Goal: Information Seeking & Learning: Compare options

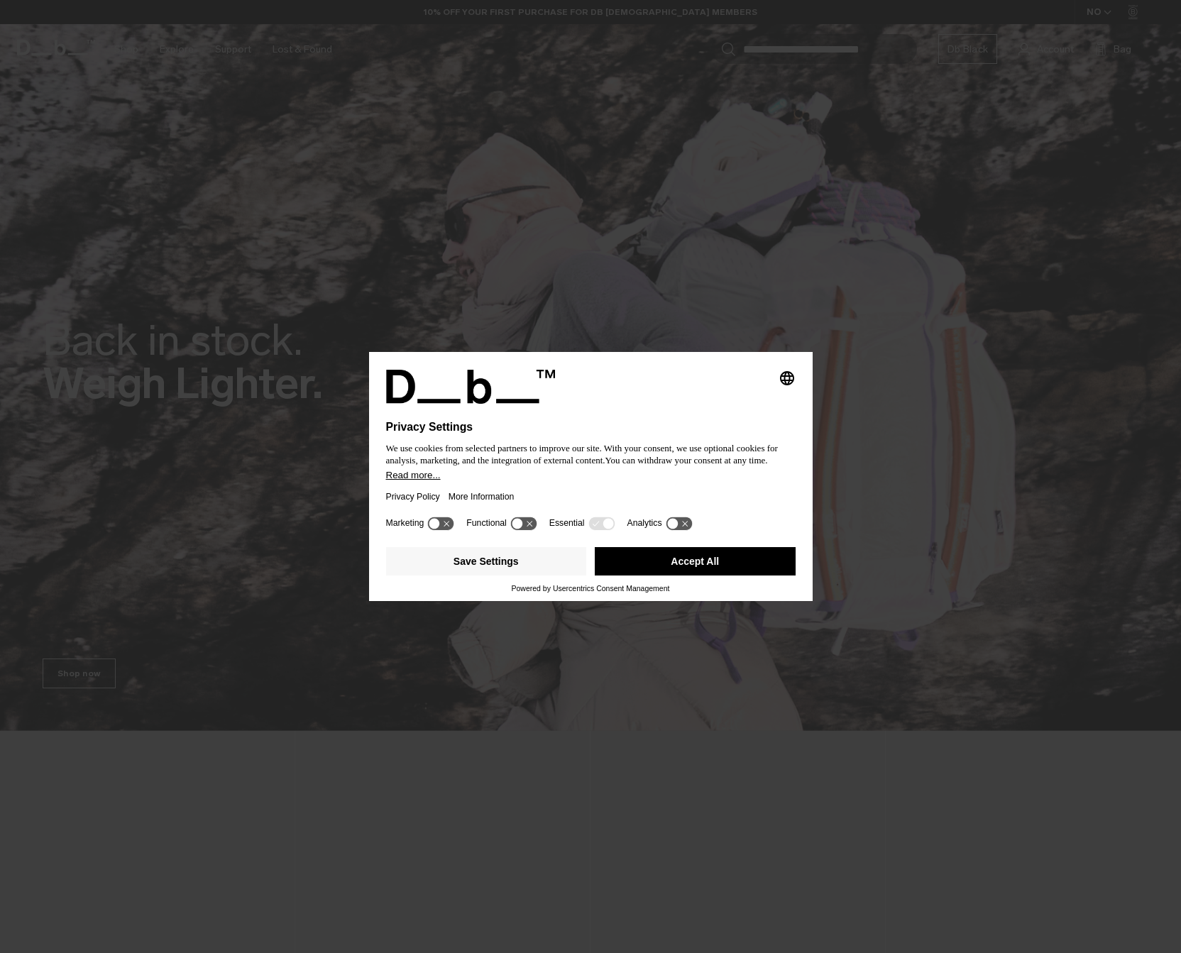
click at [583, 487] on div "Privacy Policy More Information" at bounding box center [590, 496] width 409 height 33
click at [641, 559] on button "Accept All" at bounding box center [695, 561] width 201 height 28
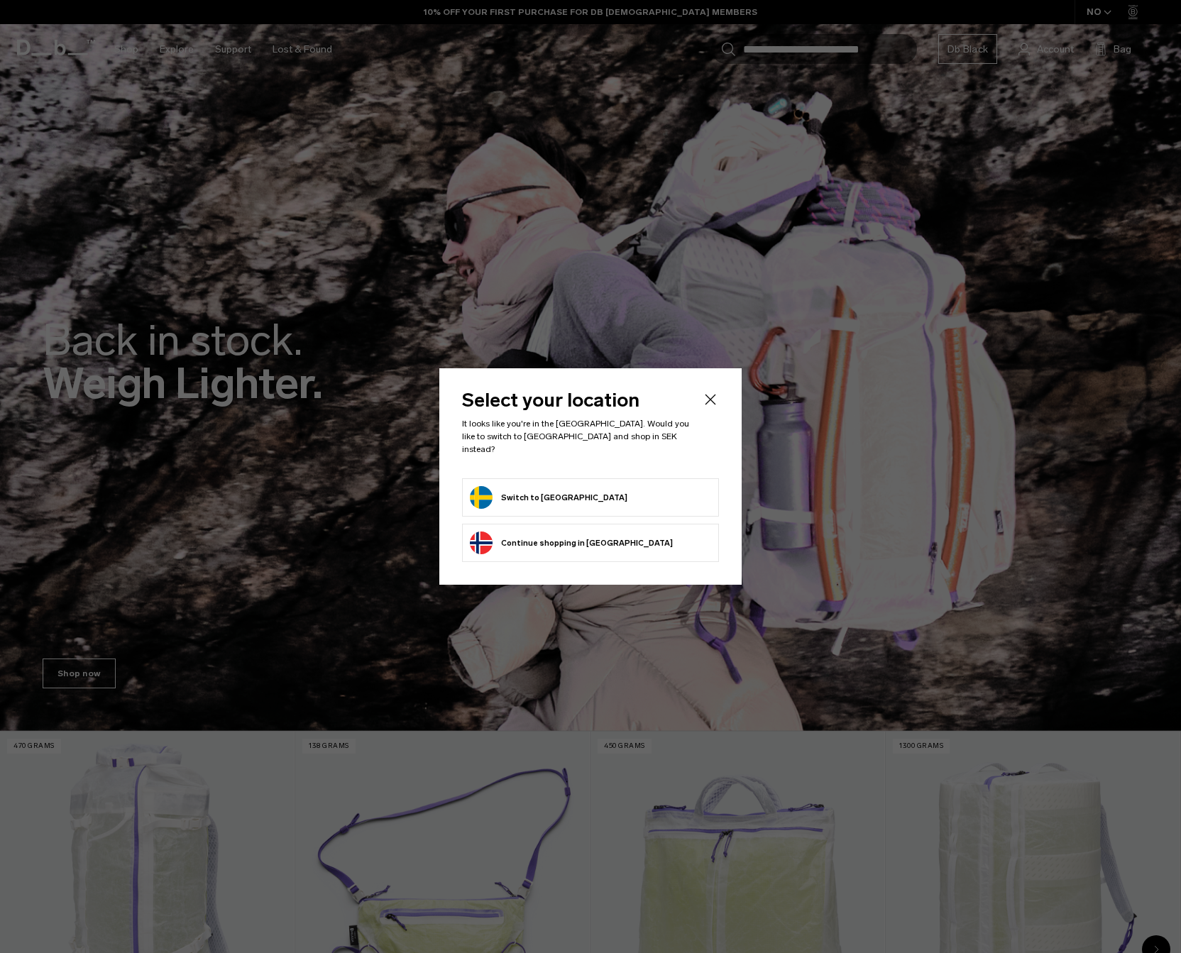
click at [524, 487] on button "Switch to Sweden" at bounding box center [549, 497] width 158 height 23
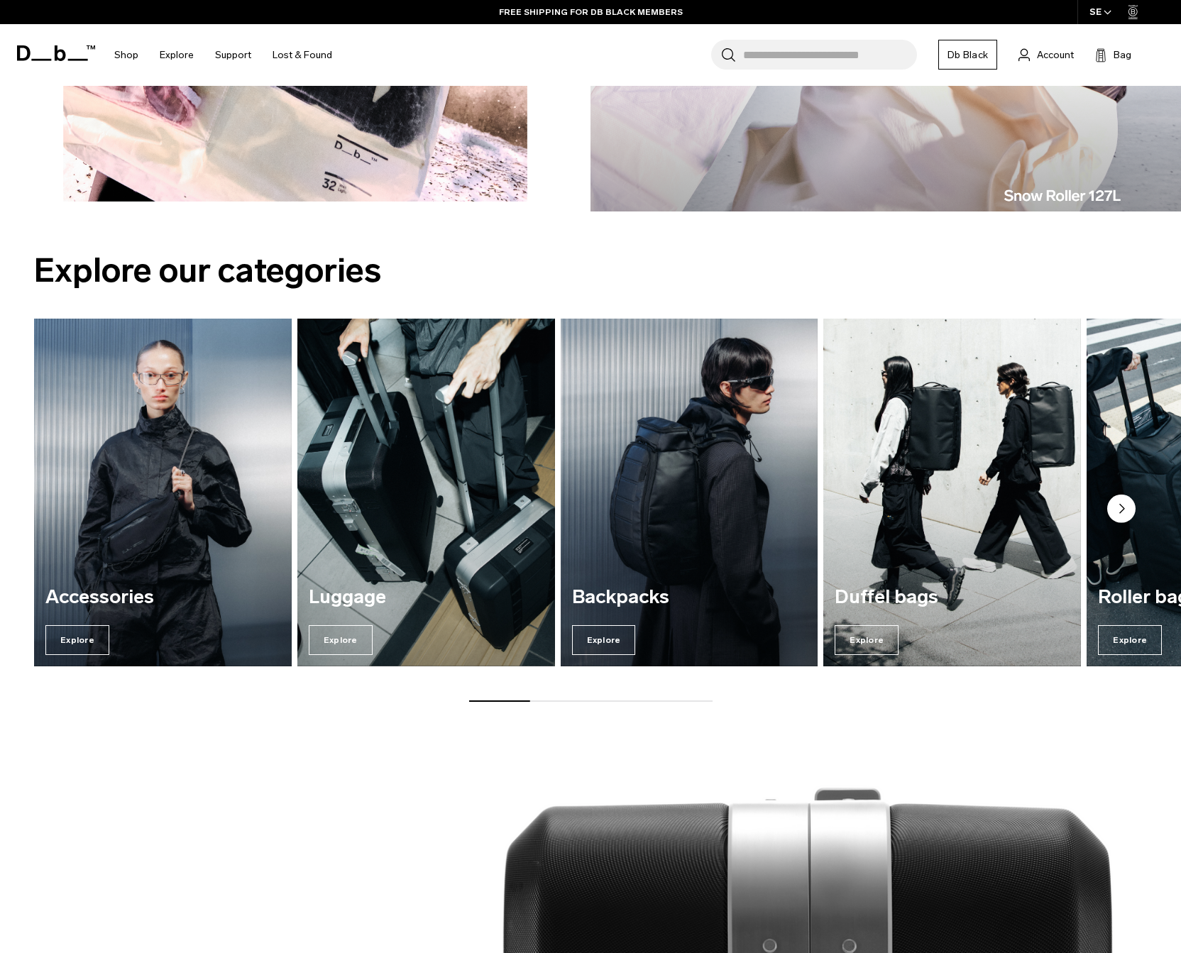
scroll to position [1636, 0]
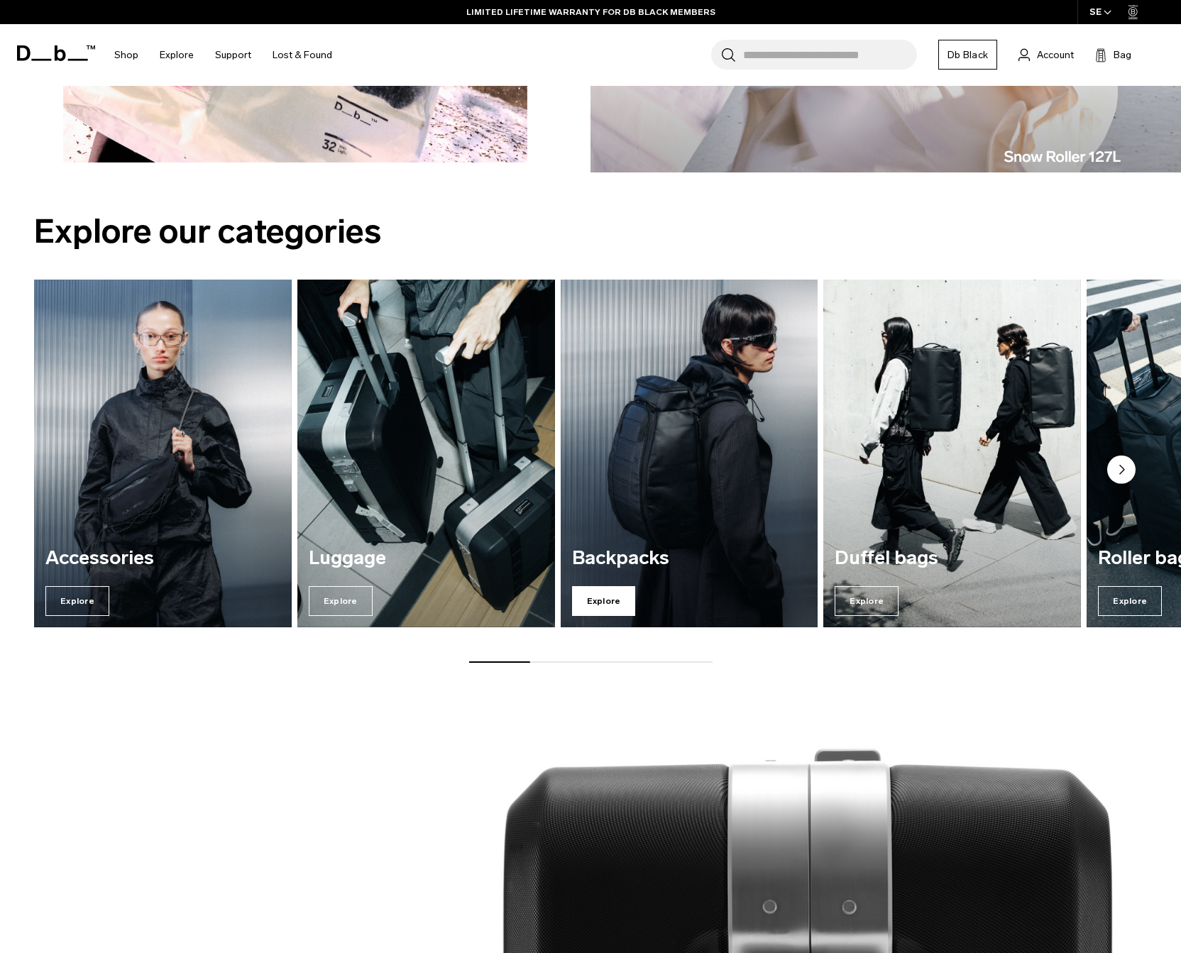
click at [586, 603] on span "Explore" at bounding box center [604, 601] width 64 height 30
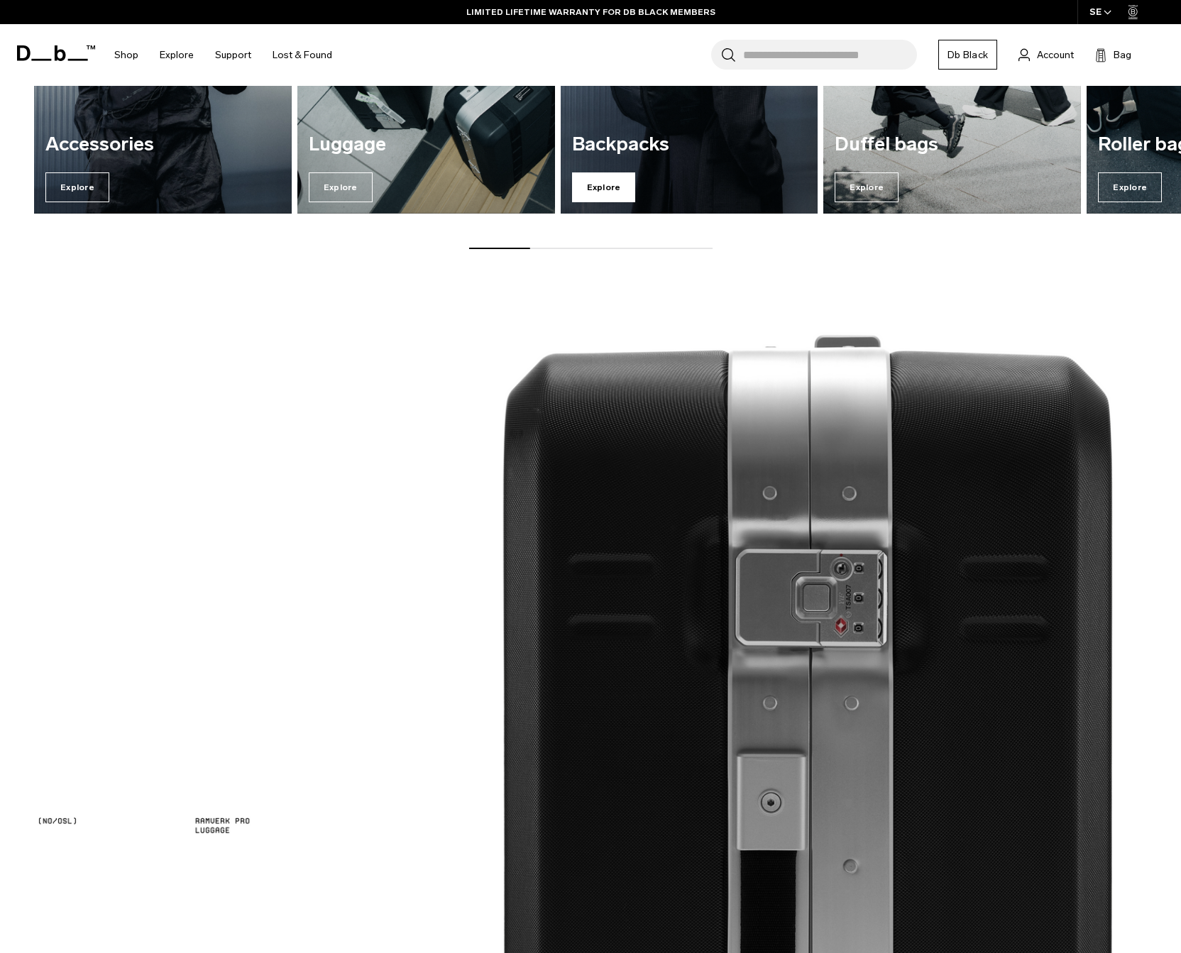
scroll to position [2278, 0]
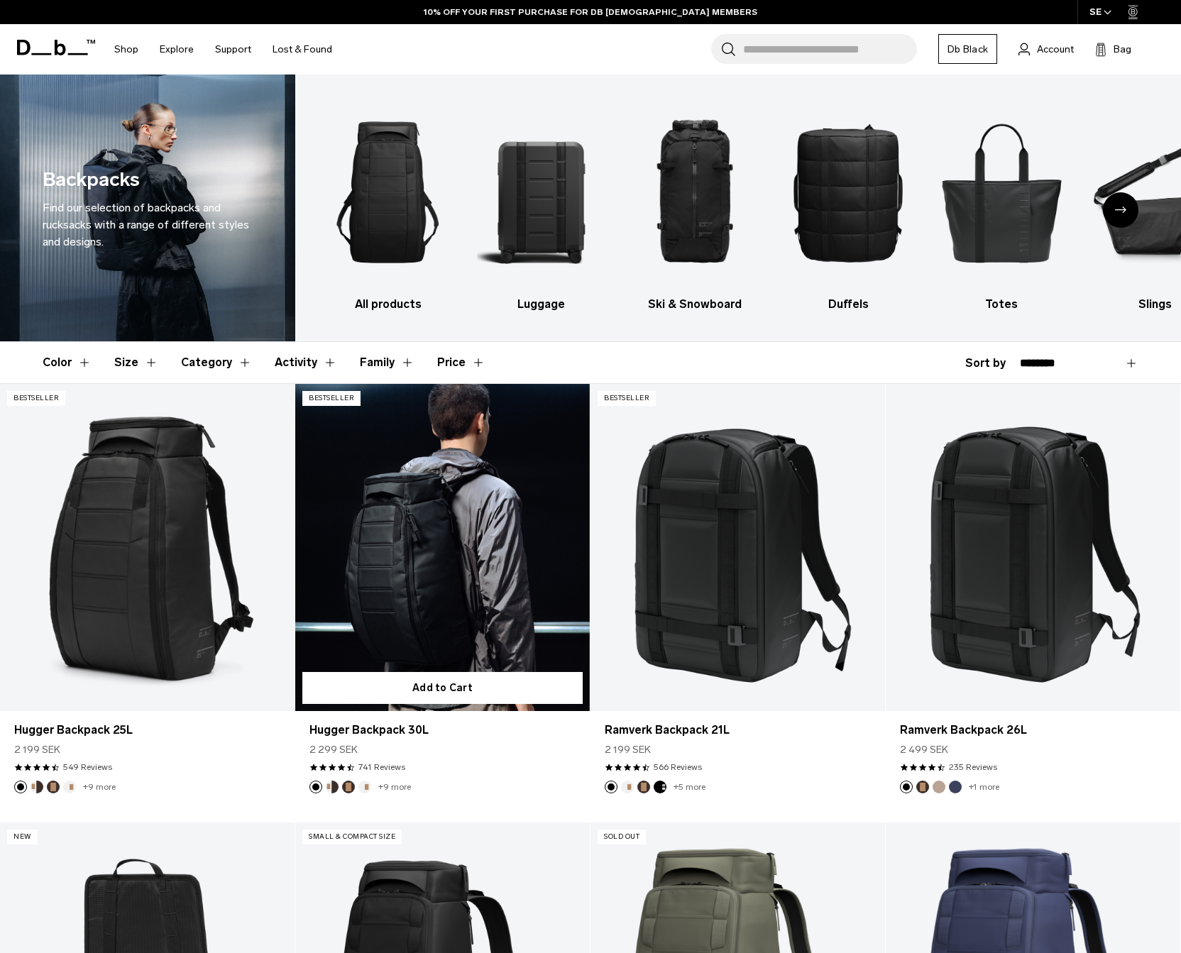
click at [412, 505] on link "Hugger Backpack 30L" at bounding box center [442, 547] width 294 height 327
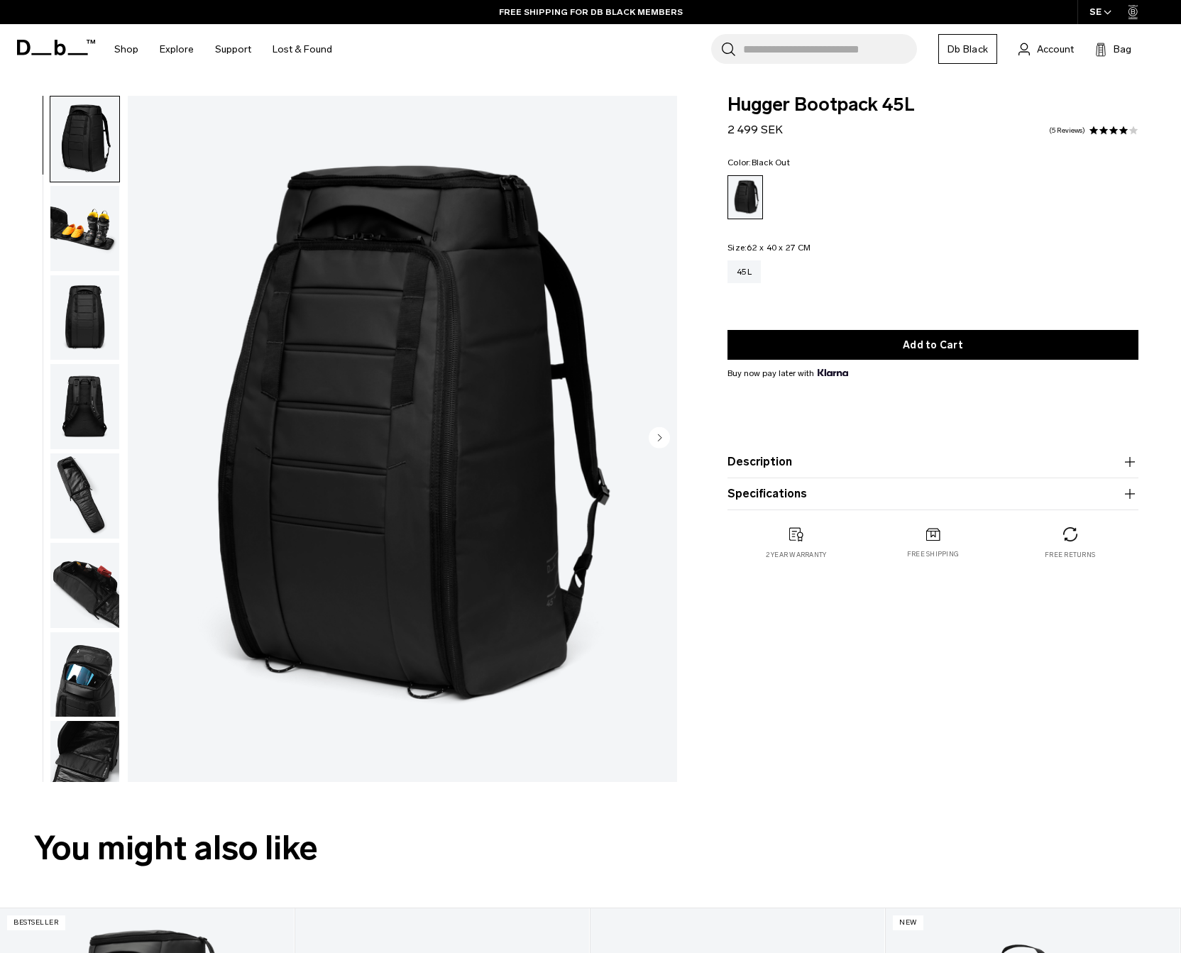
click at [80, 248] on img "button" at bounding box center [84, 228] width 69 height 85
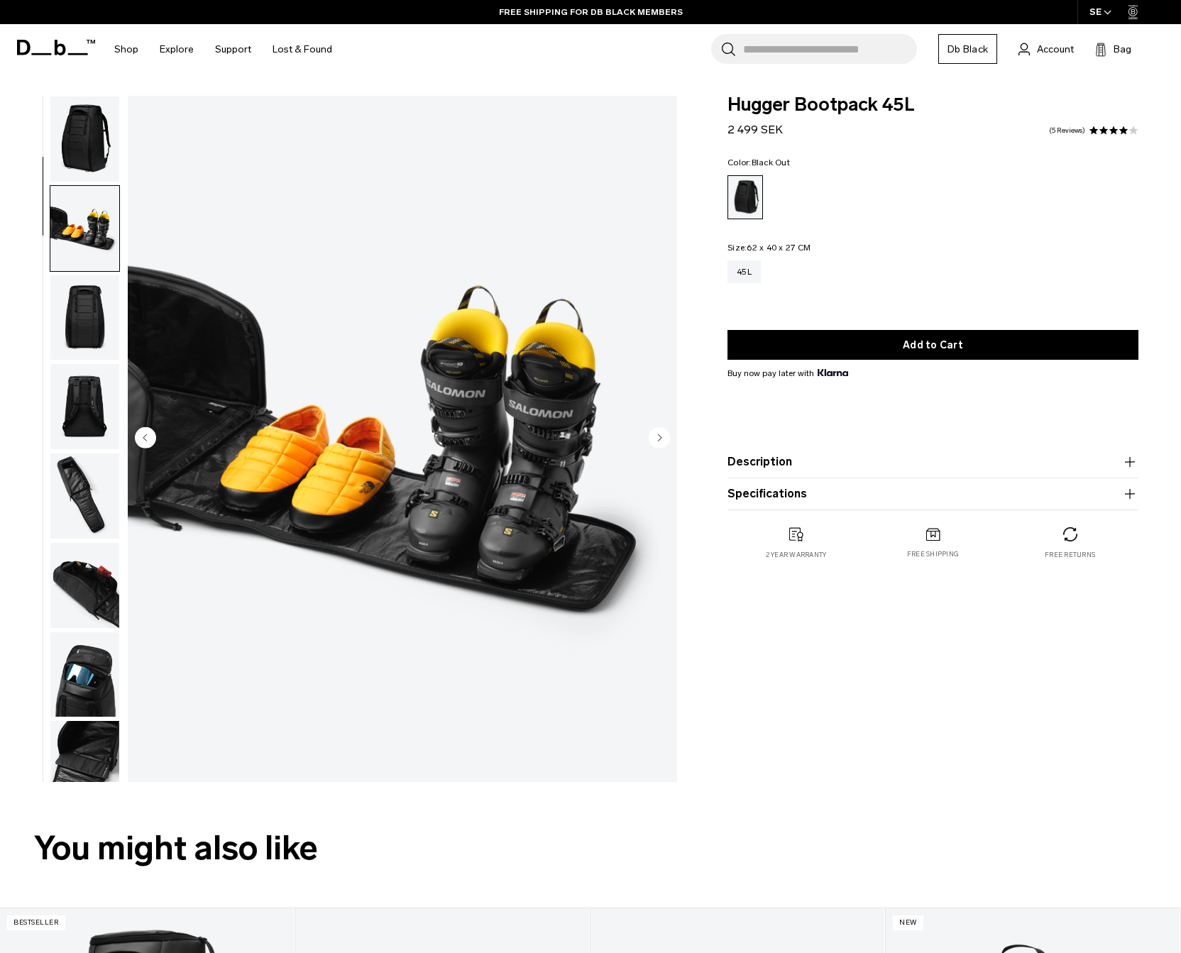
scroll to position [89, 0]
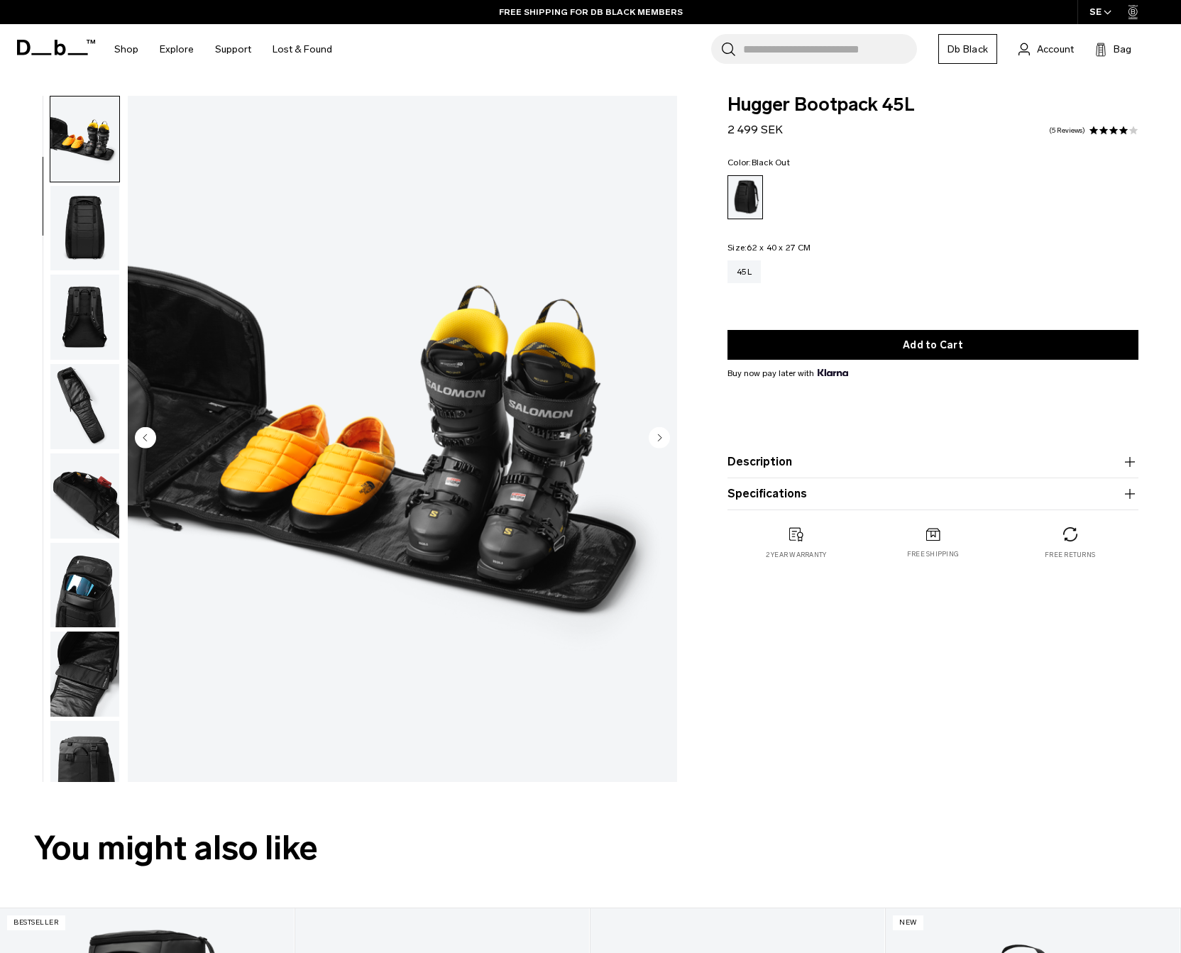
click at [74, 251] on img "button" at bounding box center [84, 228] width 69 height 85
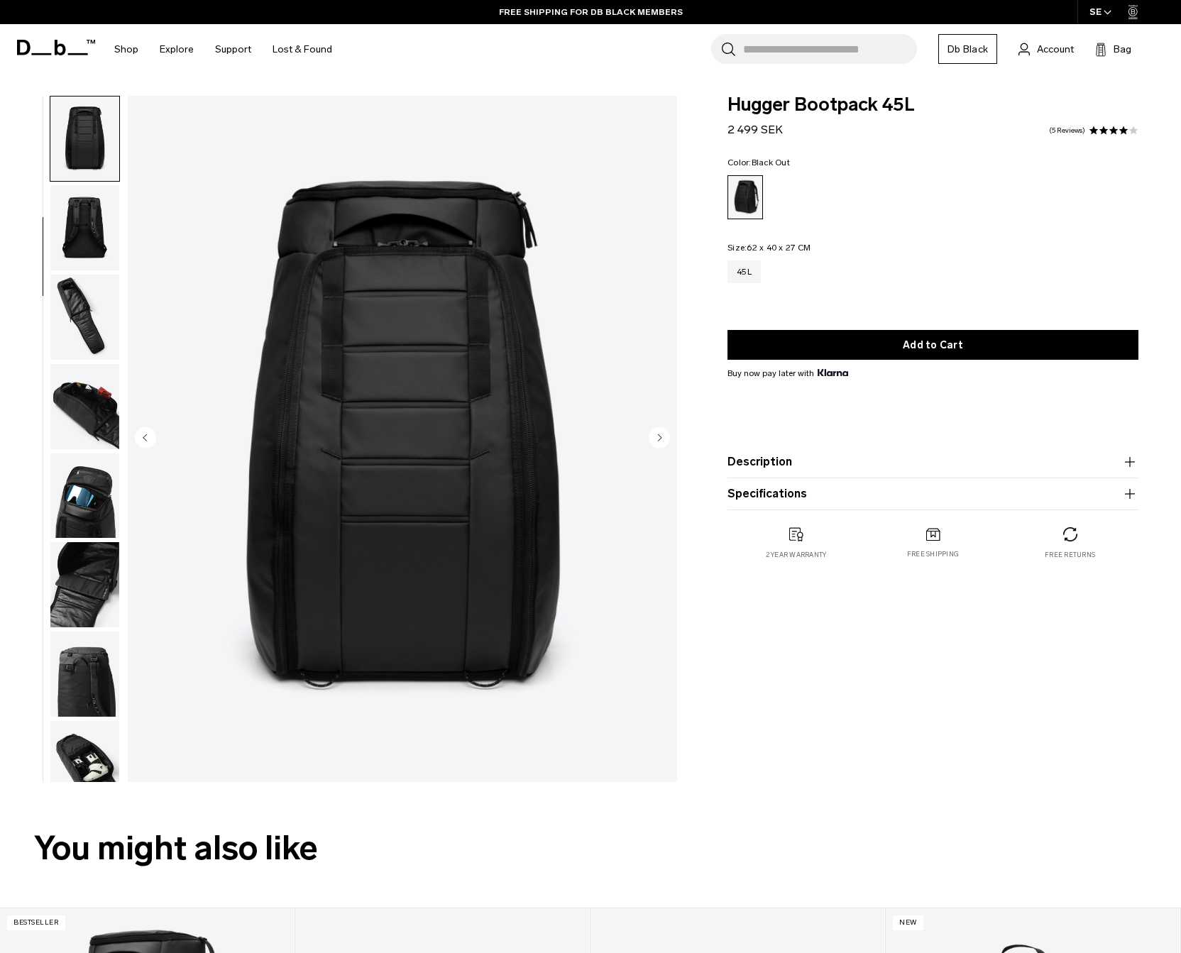
click at [74, 245] on img "button" at bounding box center [84, 227] width 69 height 85
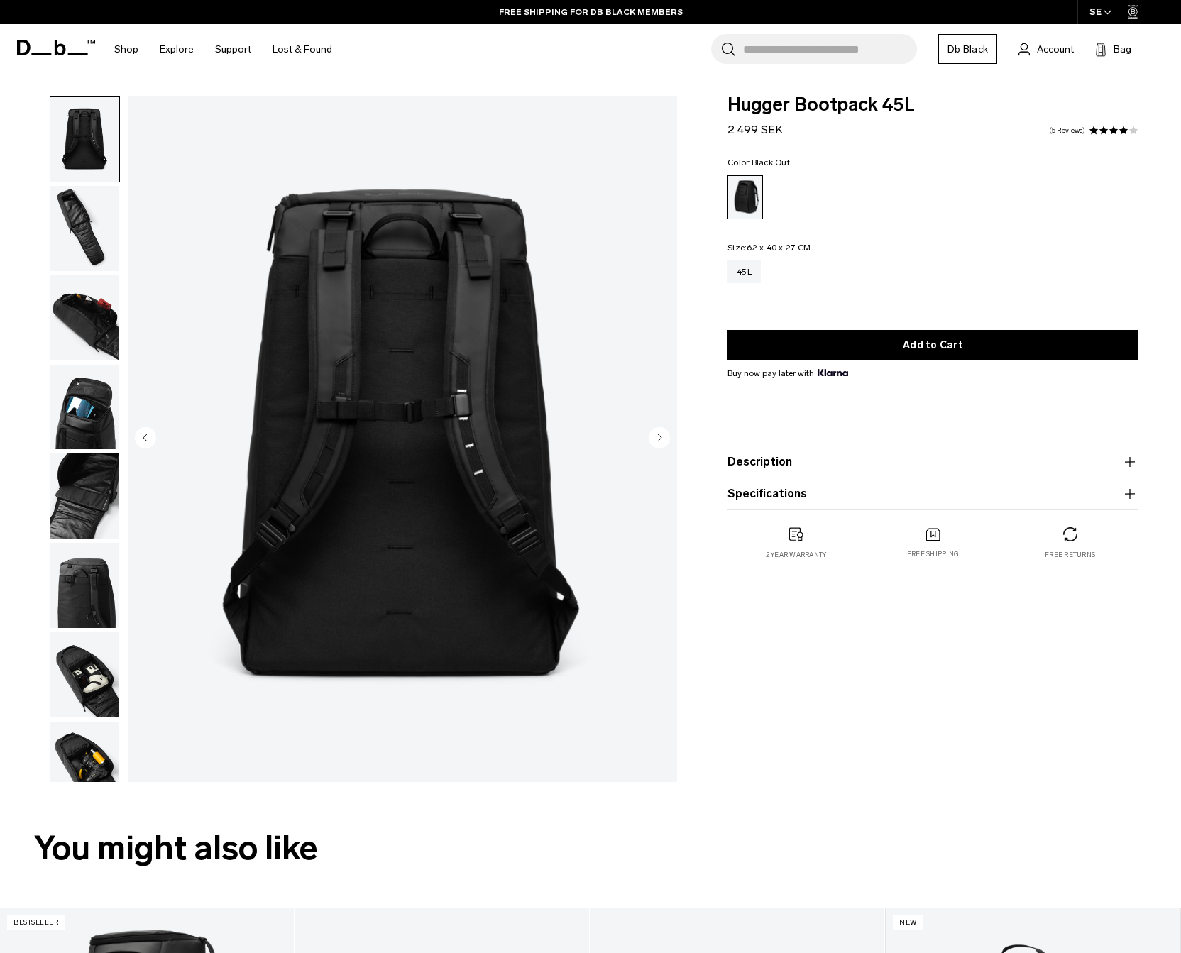
click at [74, 245] on img "button" at bounding box center [84, 228] width 69 height 85
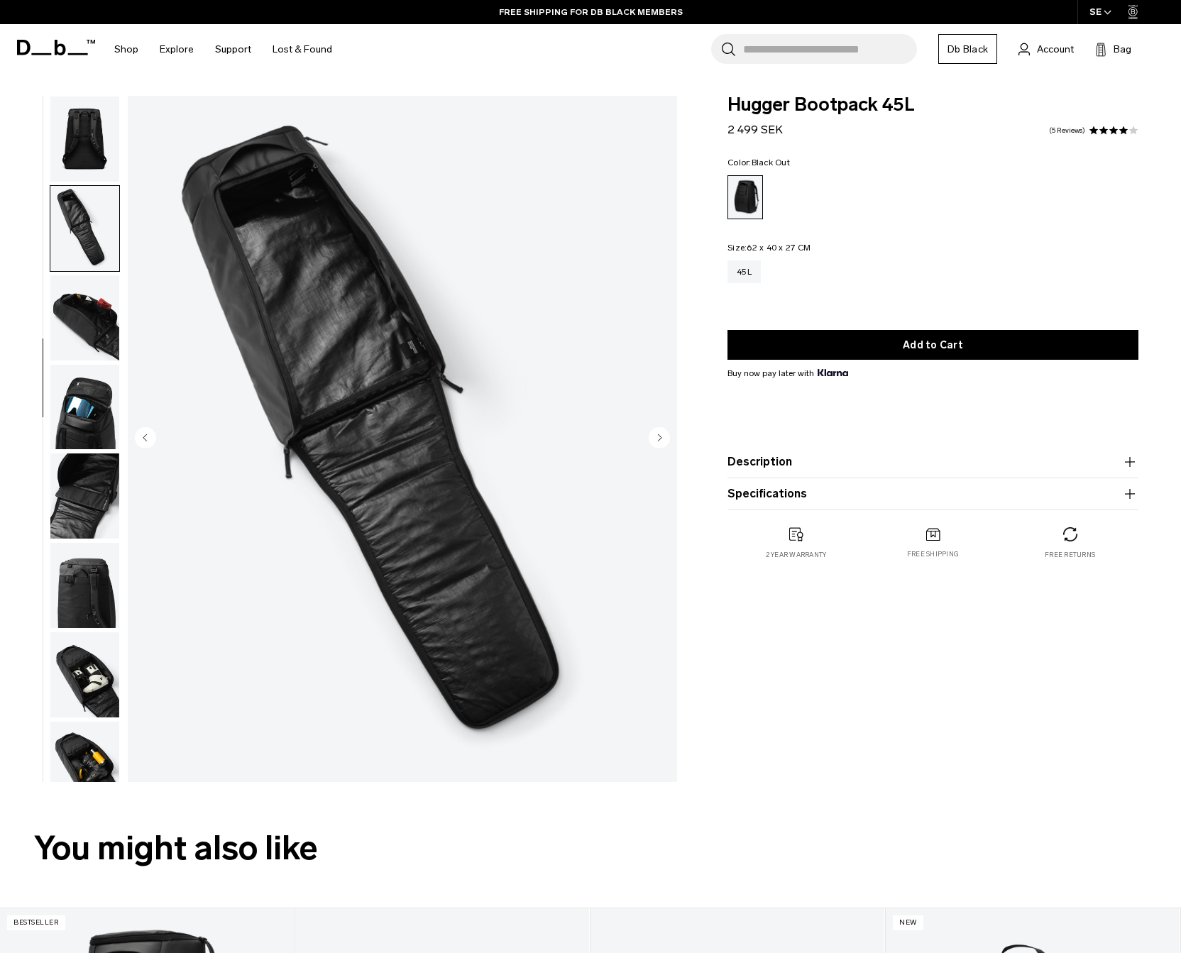
scroll to position [293, 0]
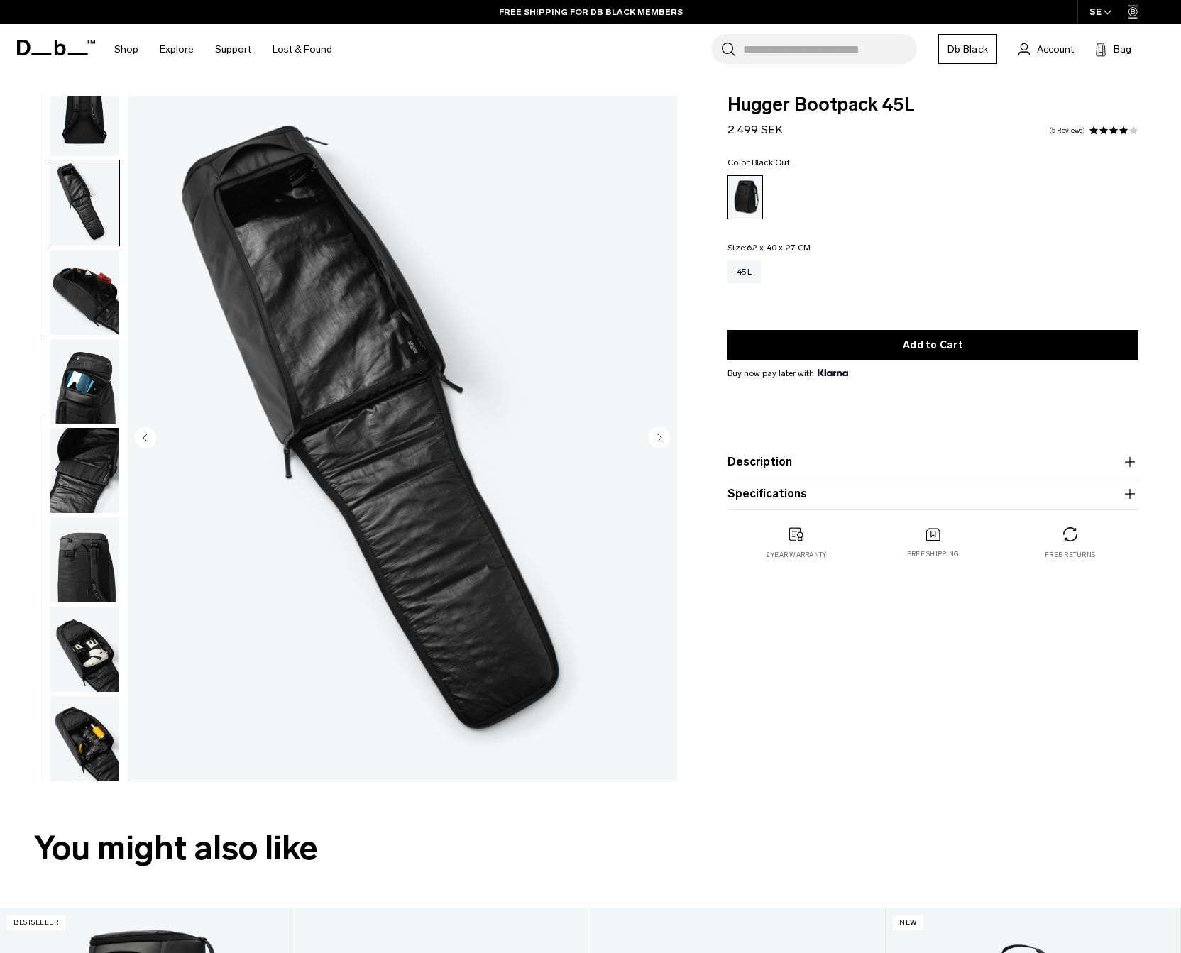
click at [74, 245] on img "button" at bounding box center [84, 202] width 69 height 85
click at [73, 262] on img "button" at bounding box center [84, 292] width 69 height 85
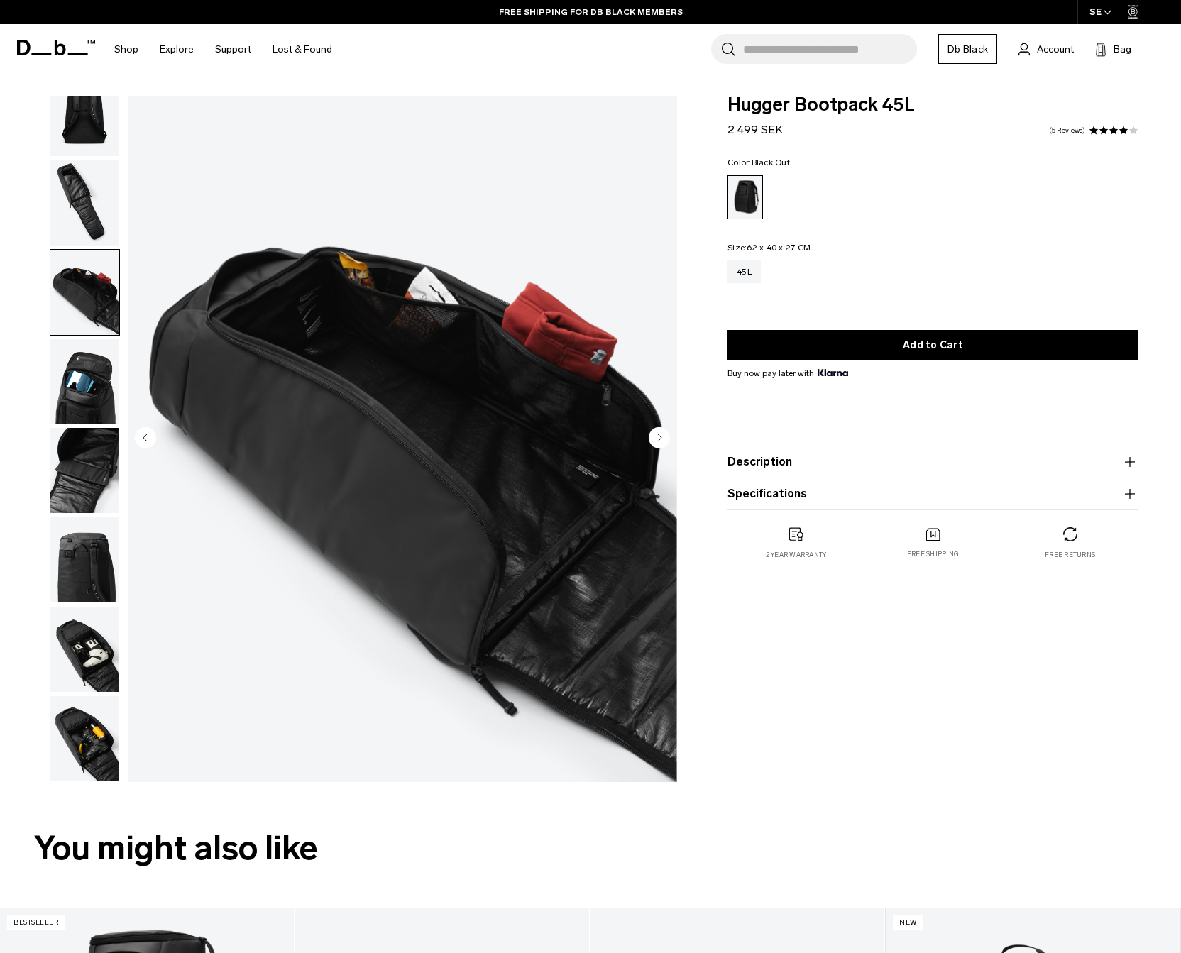
click at [83, 375] on img "button" at bounding box center [84, 381] width 69 height 85
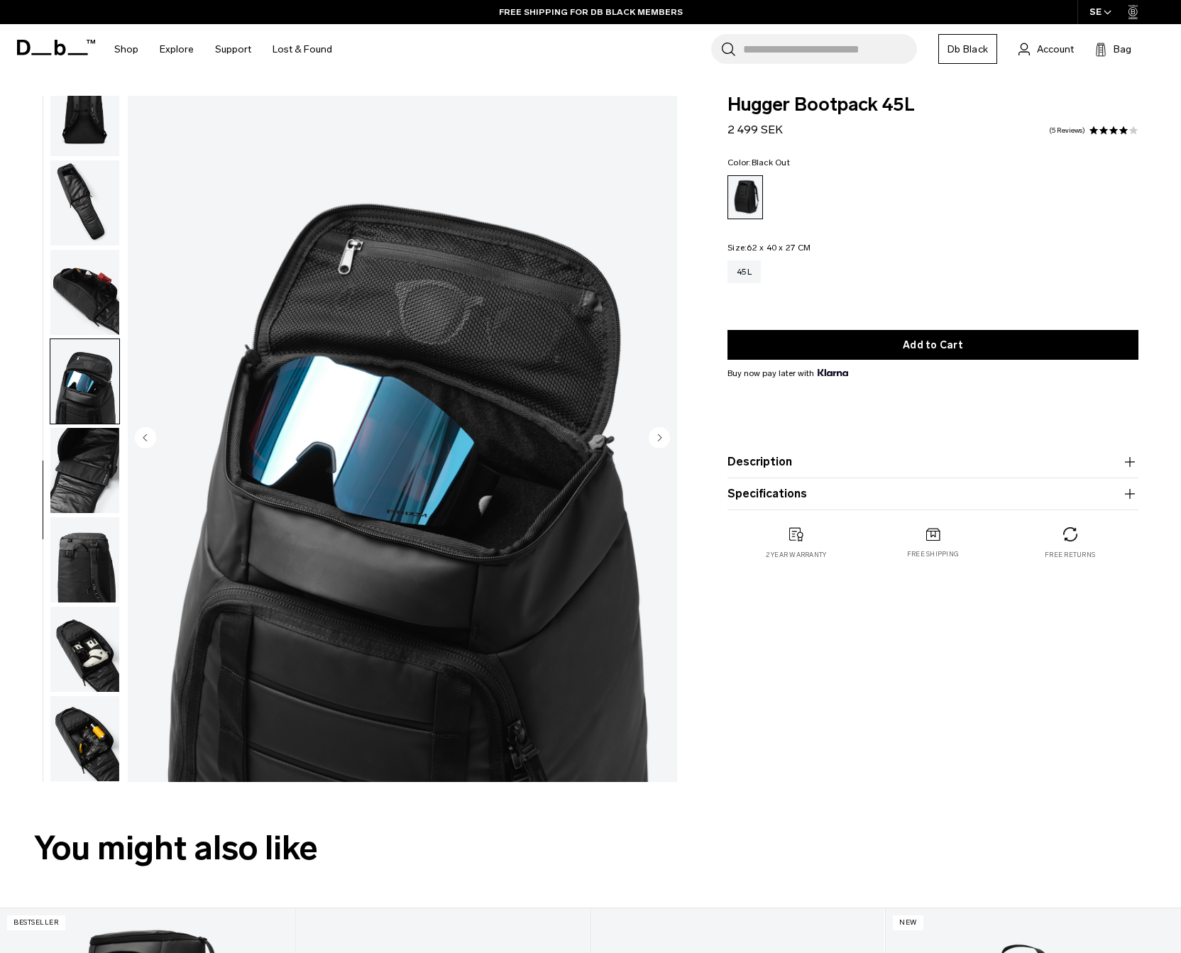
click at [86, 449] on img "button" at bounding box center [84, 470] width 69 height 85
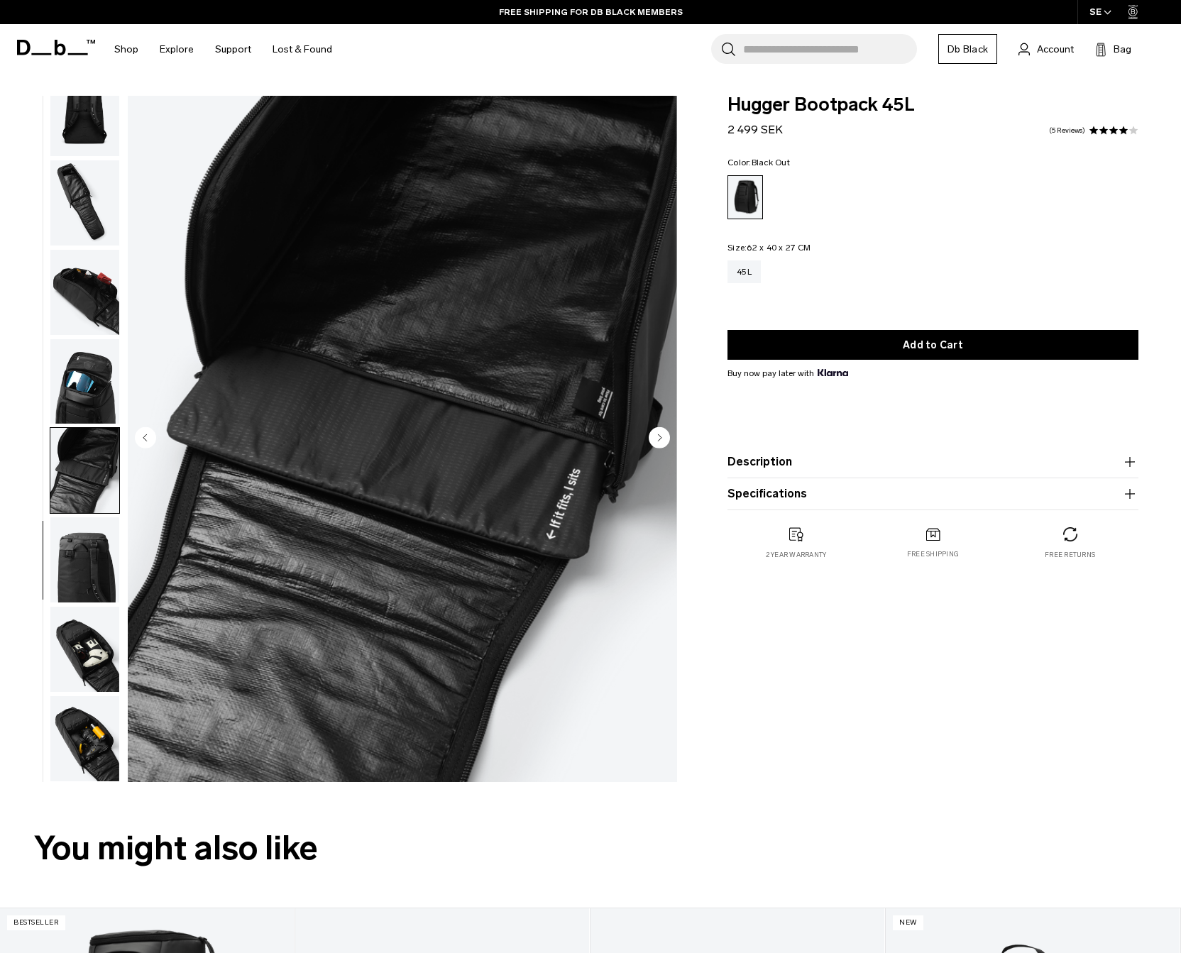
click at [89, 547] on img "button" at bounding box center [84, 559] width 69 height 85
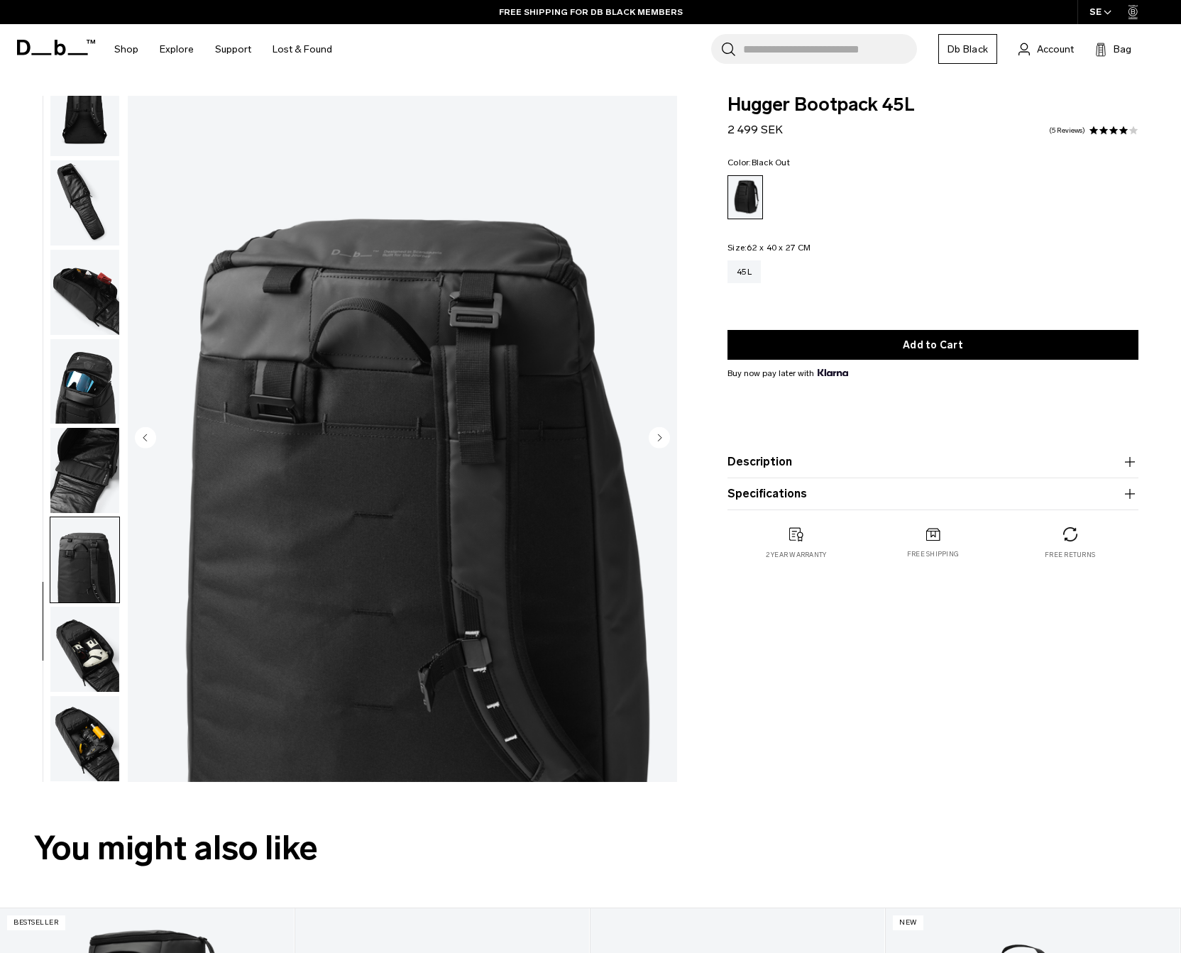
click at [96, 625] on img "button" at bounding box center [84, 649] width 69 height 85
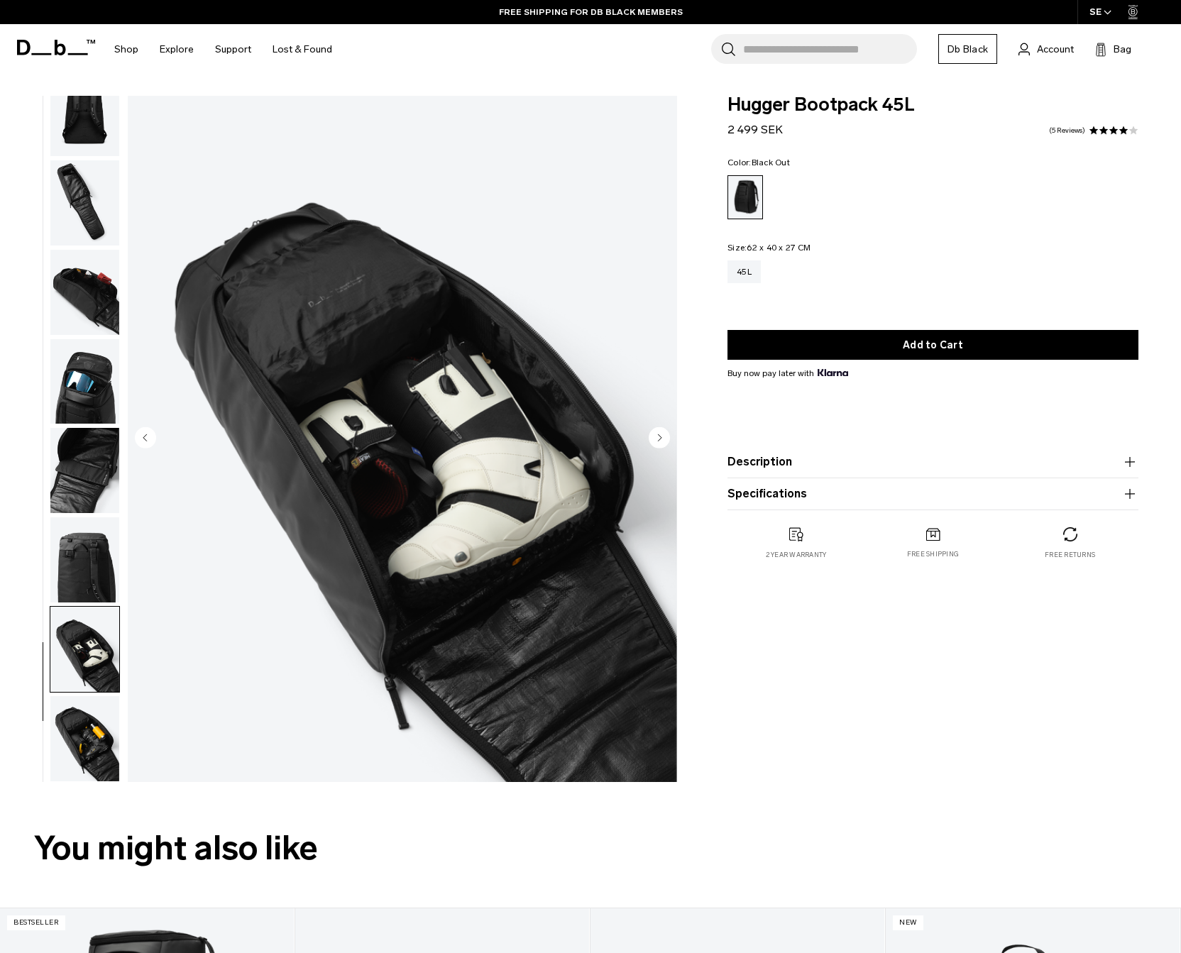
click at [100, 725] on img "button" at bounding box center [84, 738] width 69 height 85
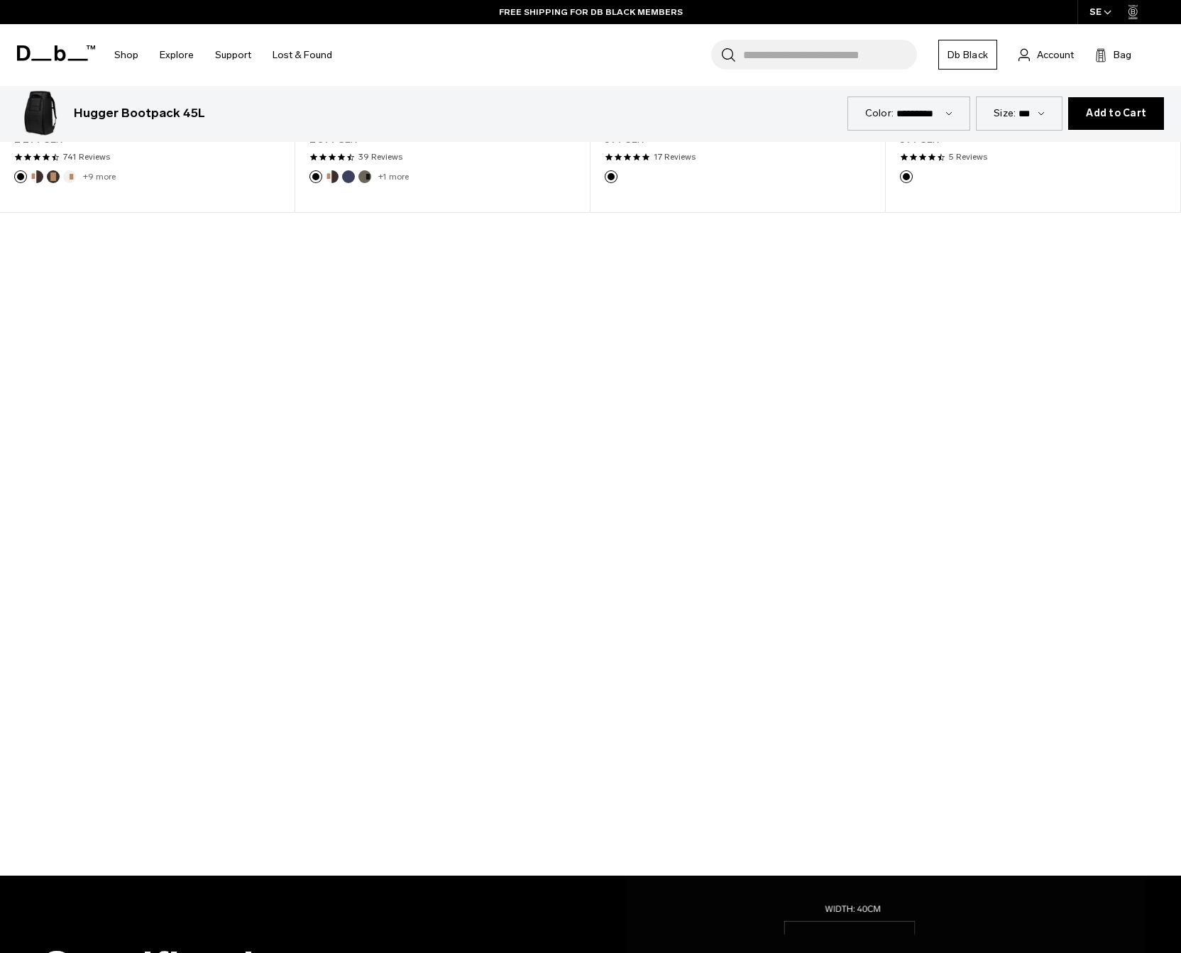
scroll to position [1153, 0]
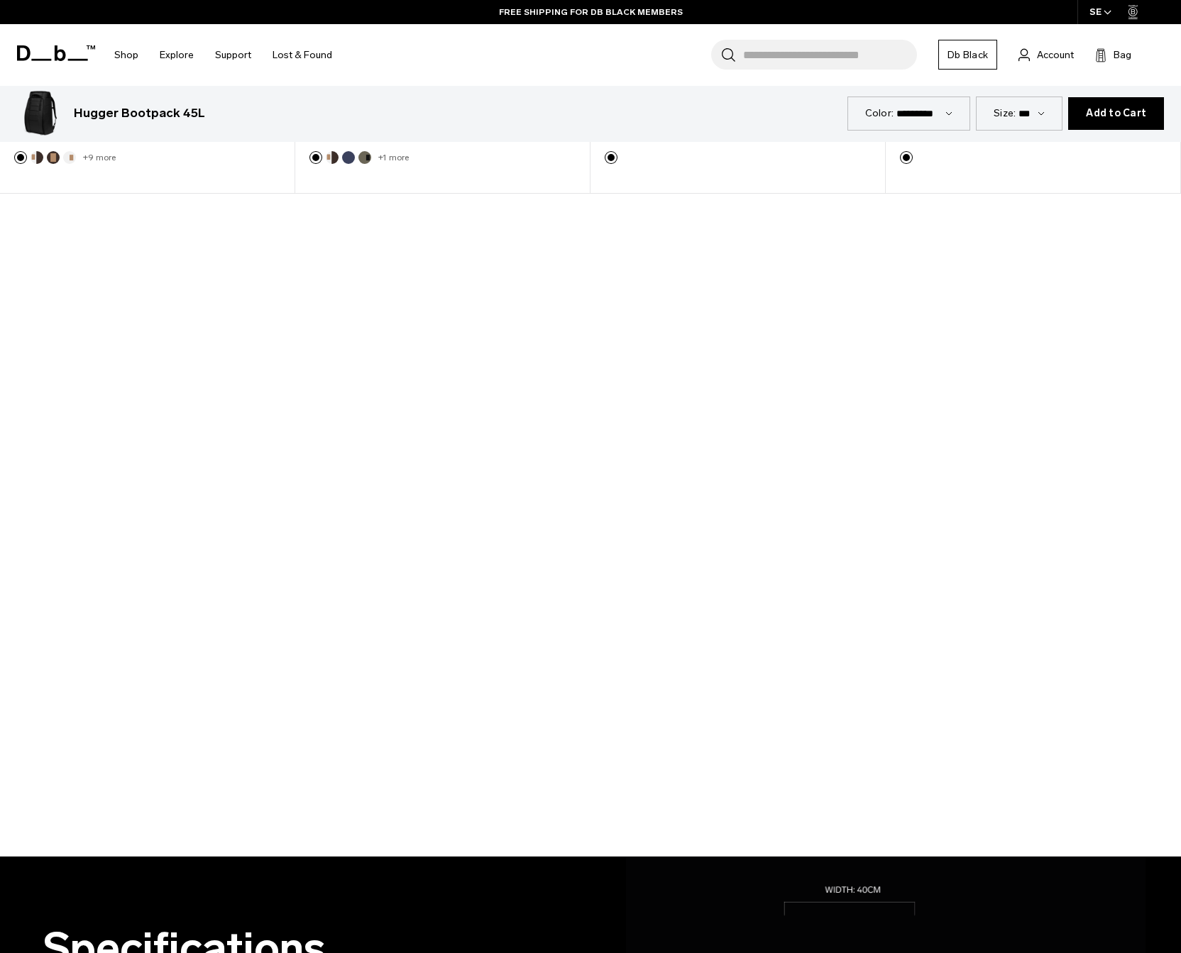
click at [547, 507] on div at bounding box center [590, 525] width 1181 height 664
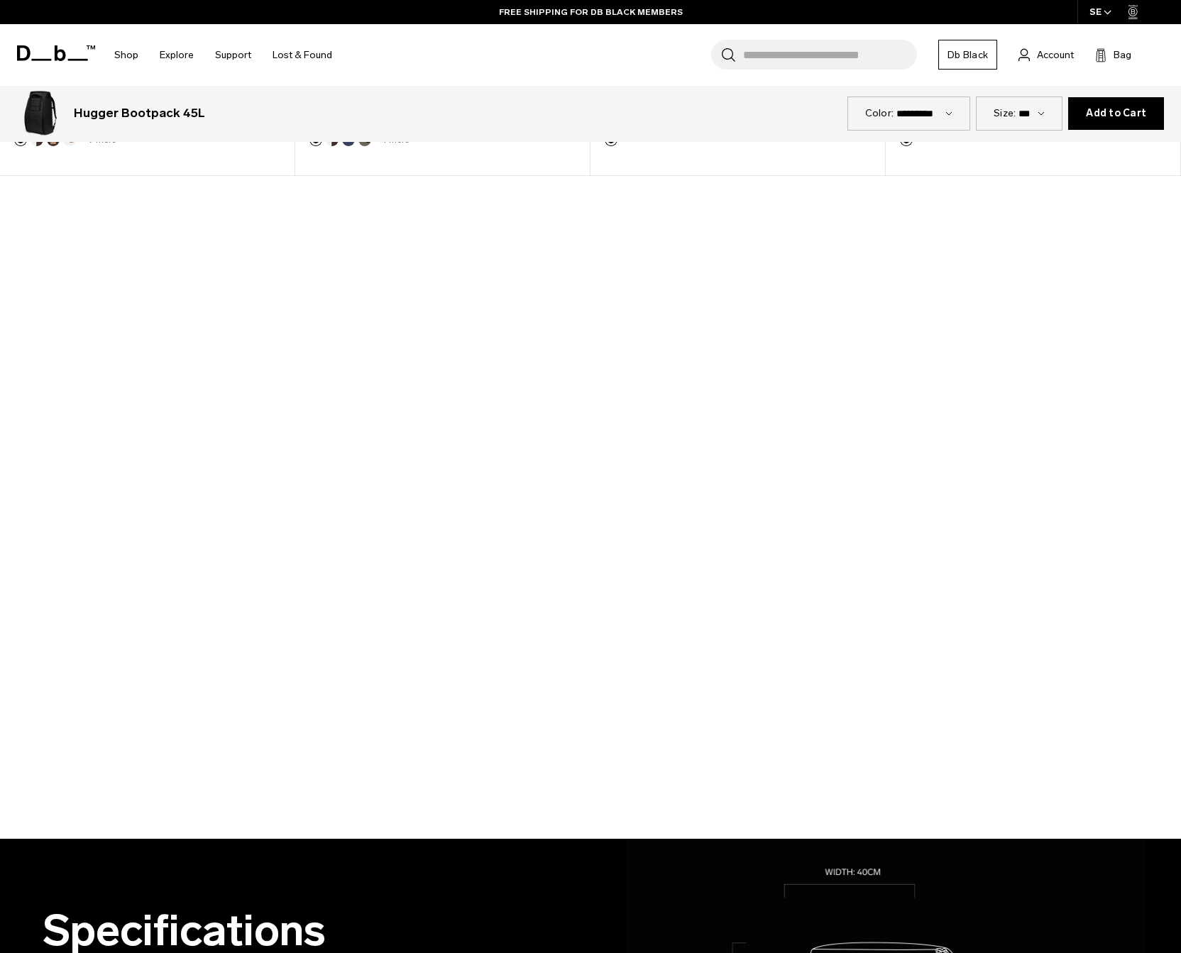
scroll to position [1172, 0]
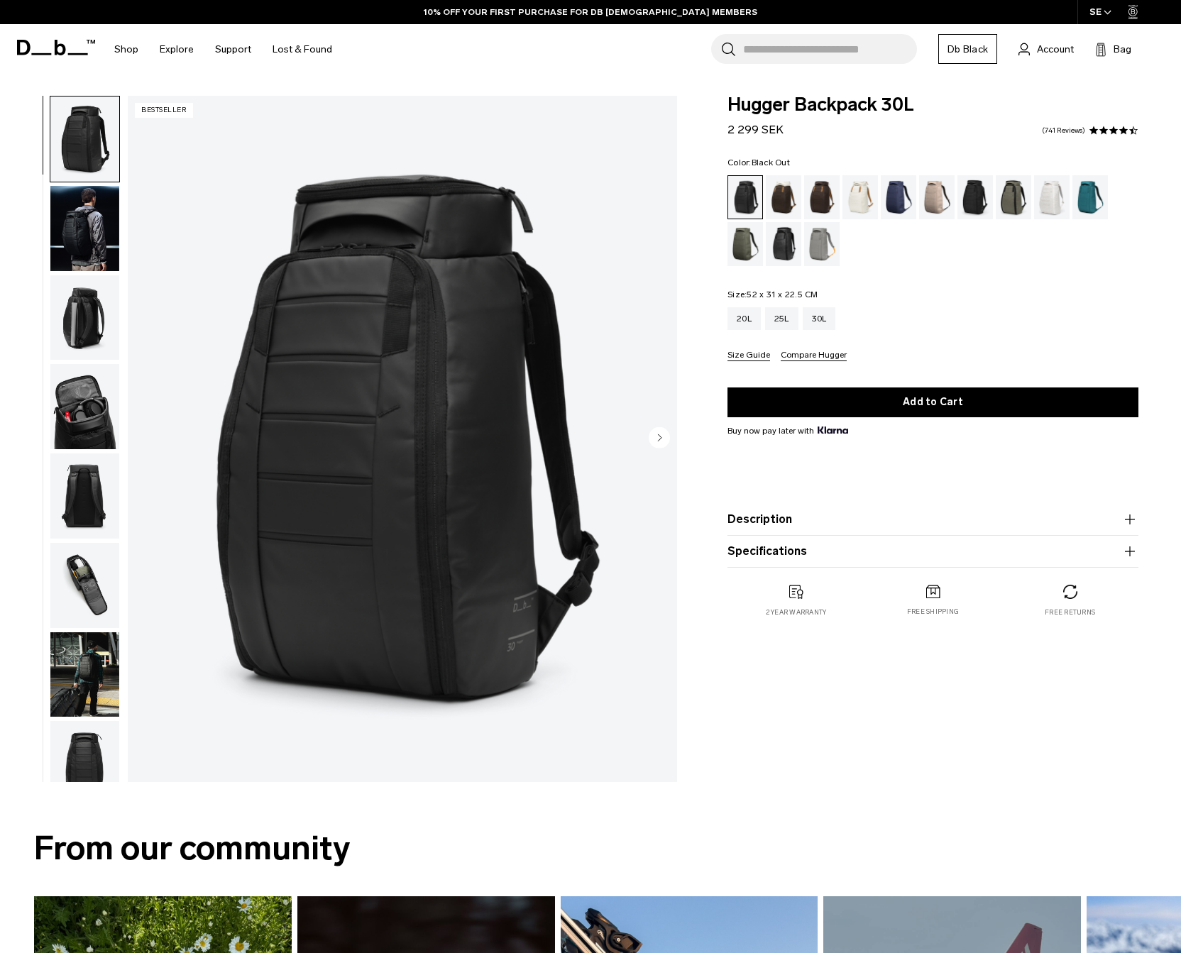
click at [83, 258] on img "button" at bounding box center [84, 228] width 69 height 85
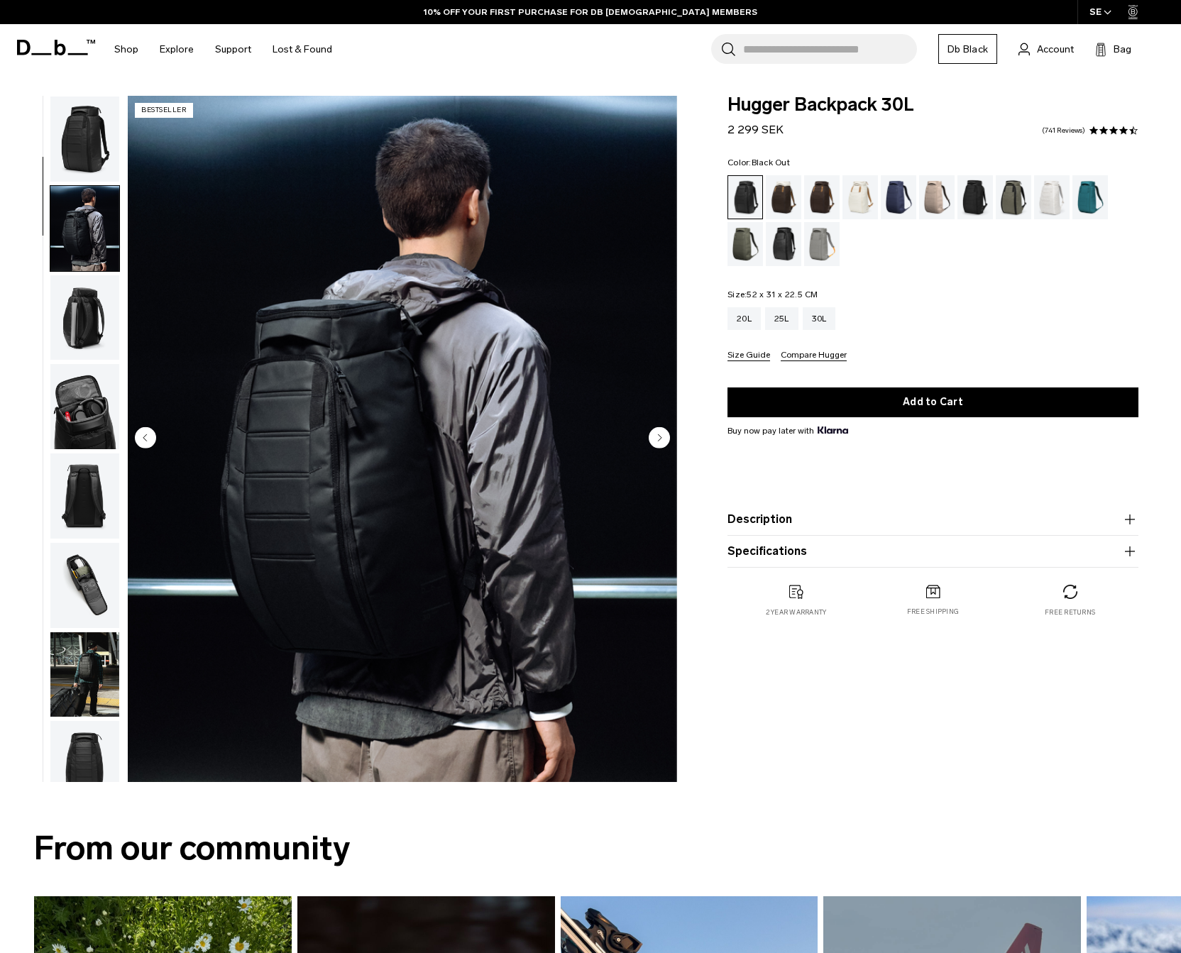
scroll to position [89, 0]
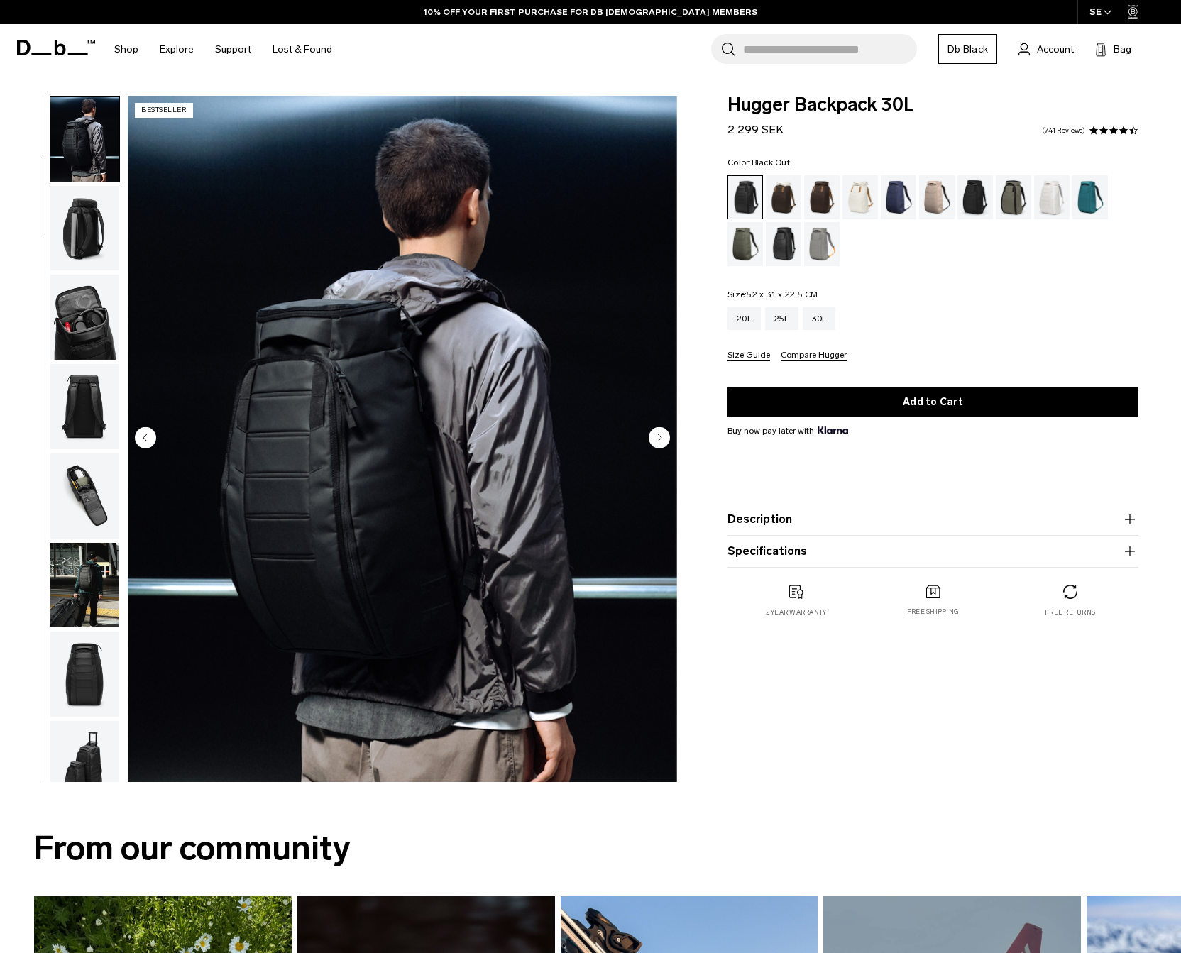
click at [84, 295] on img "button" at bounding box center [84, 317] width 69 height 85
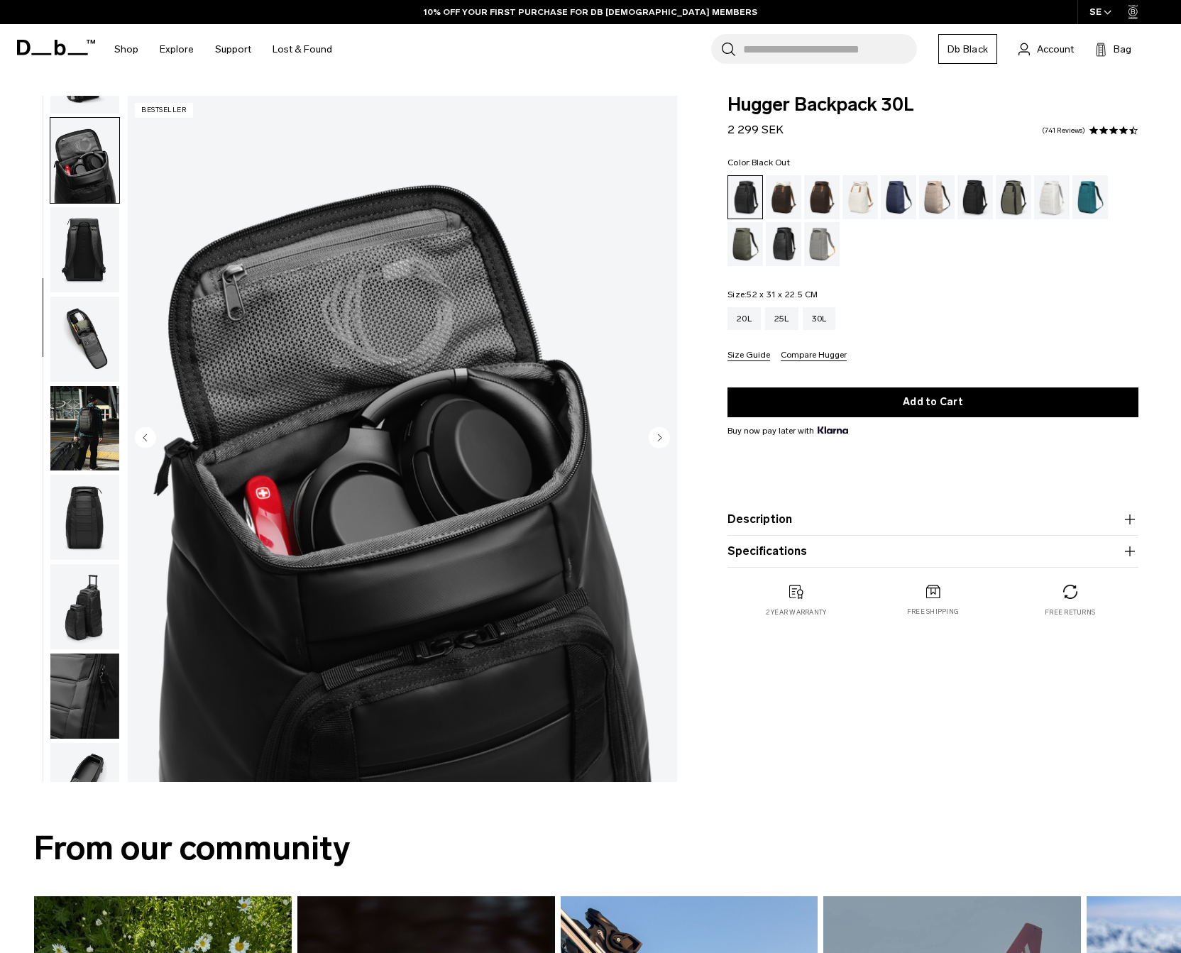
scroll to position [268, 0]
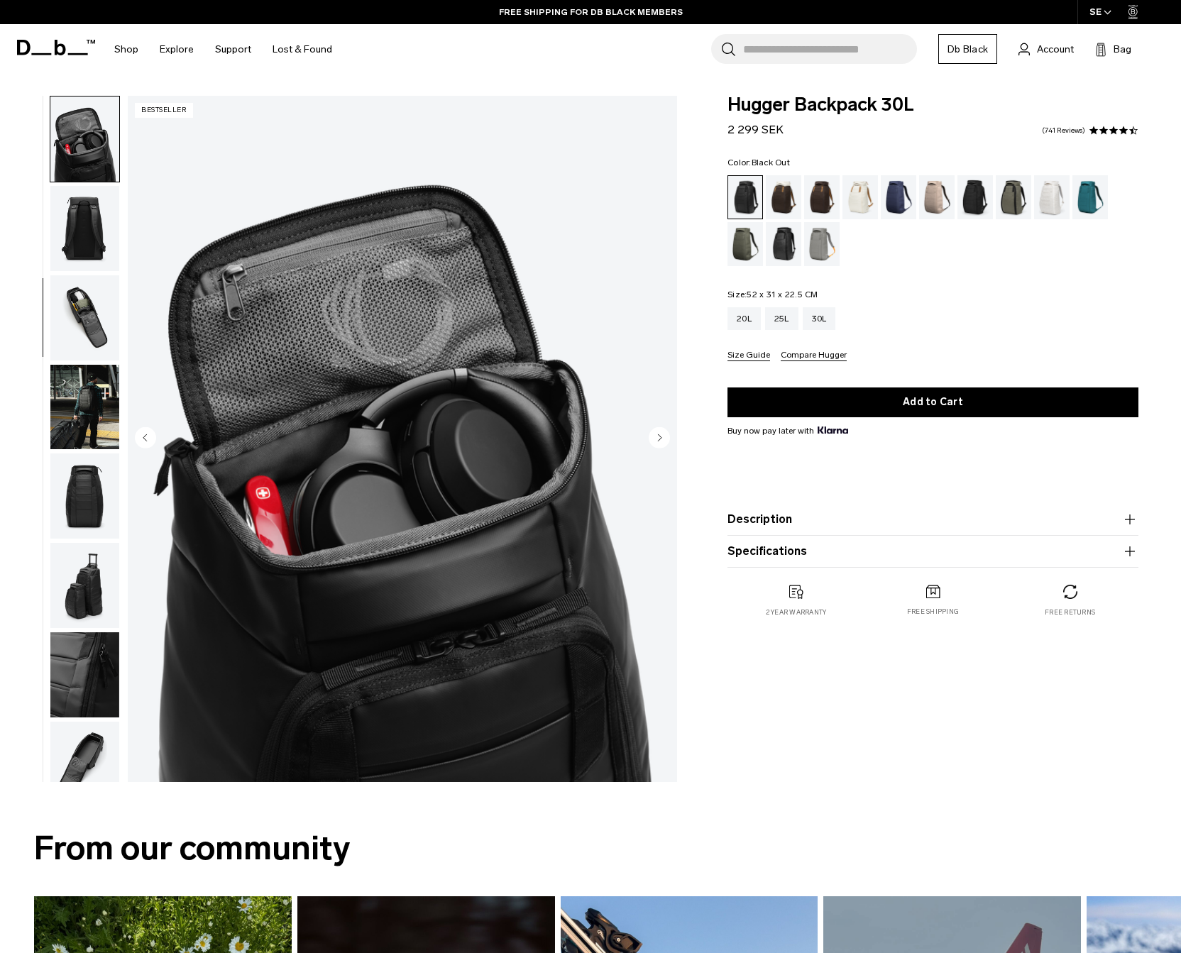
click at [77, 405] on img "button" at bounding box center [84, 407] width 69 height 85
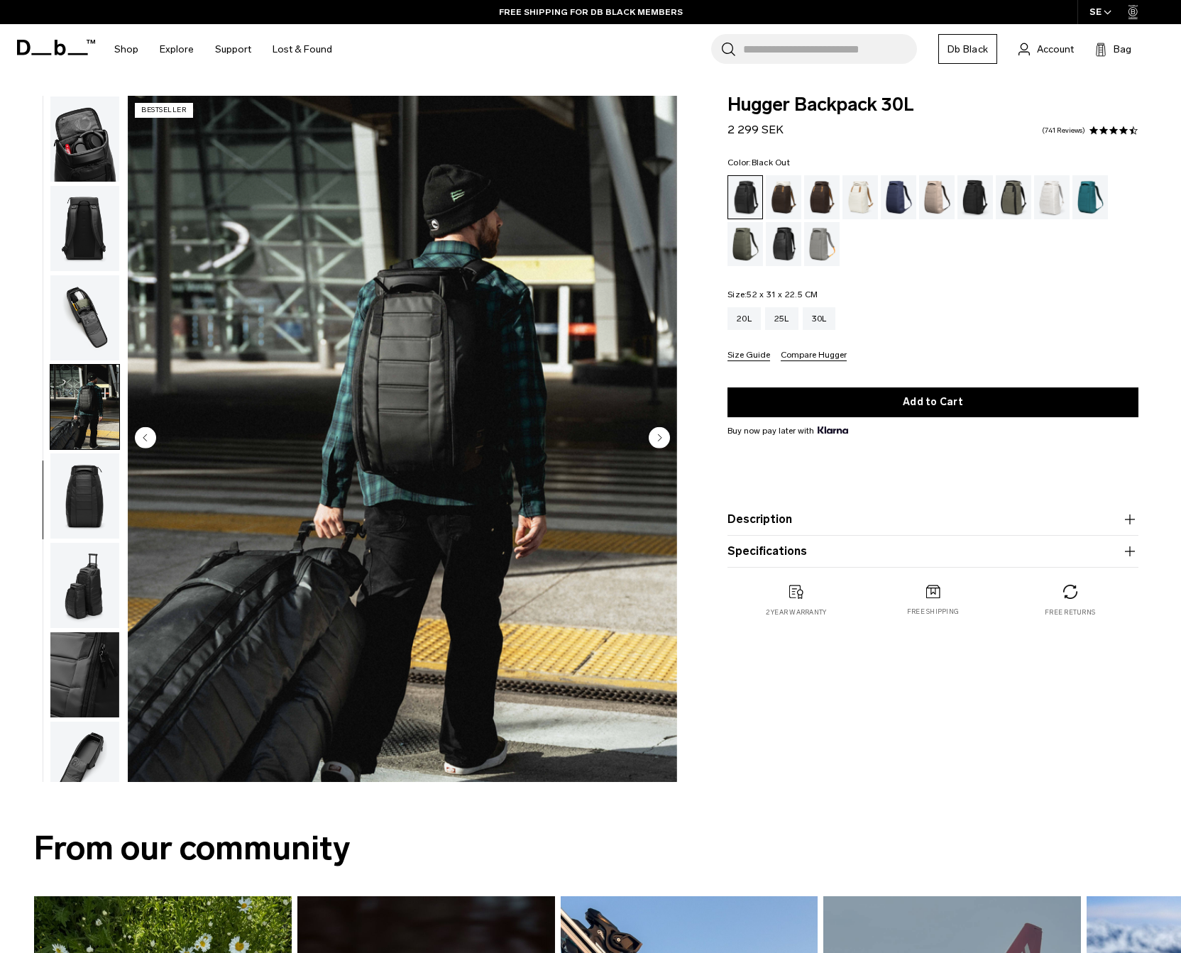
scroll to position [293, 0]
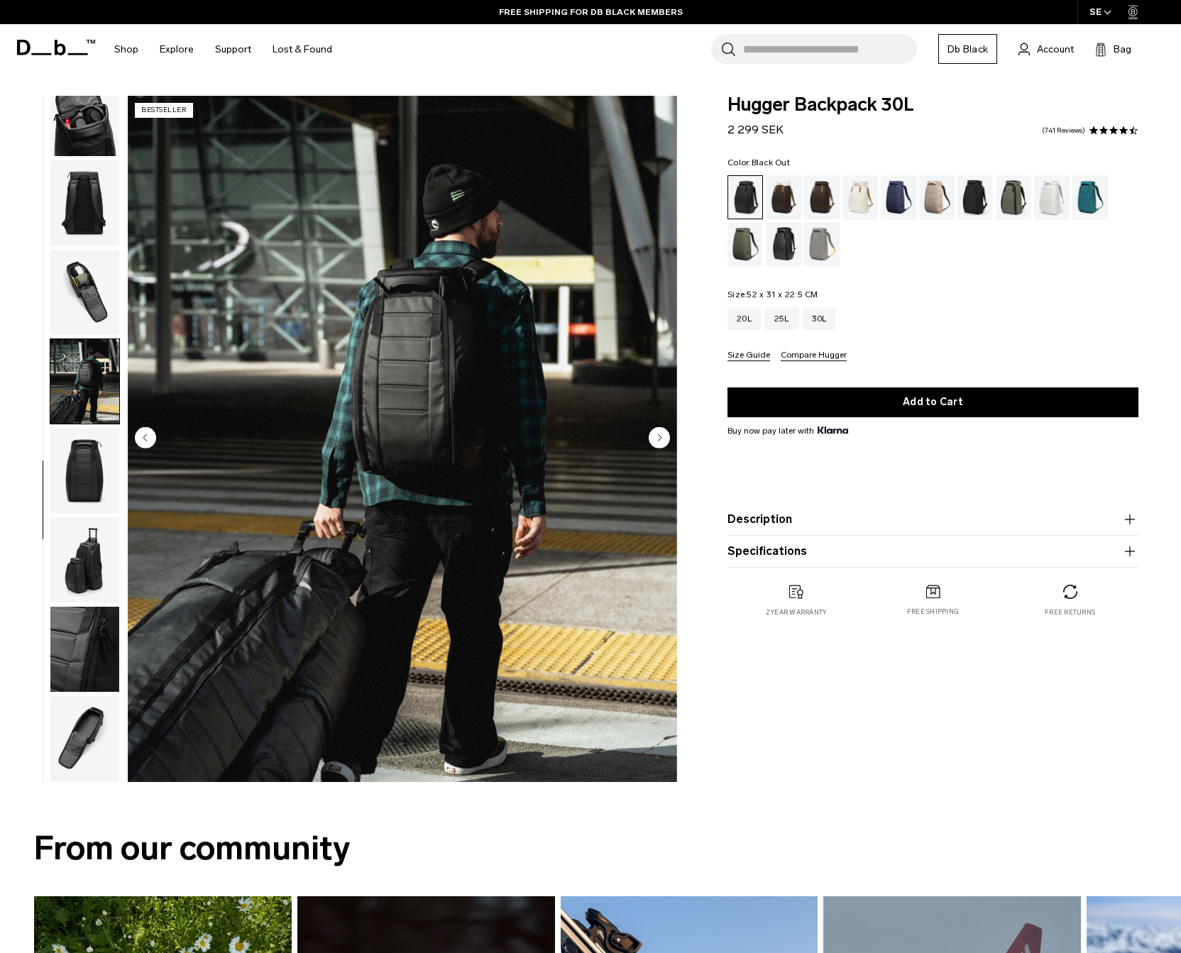
click at [81, 452] on img "button" at bounding box center [84, 470] width 69 height 85
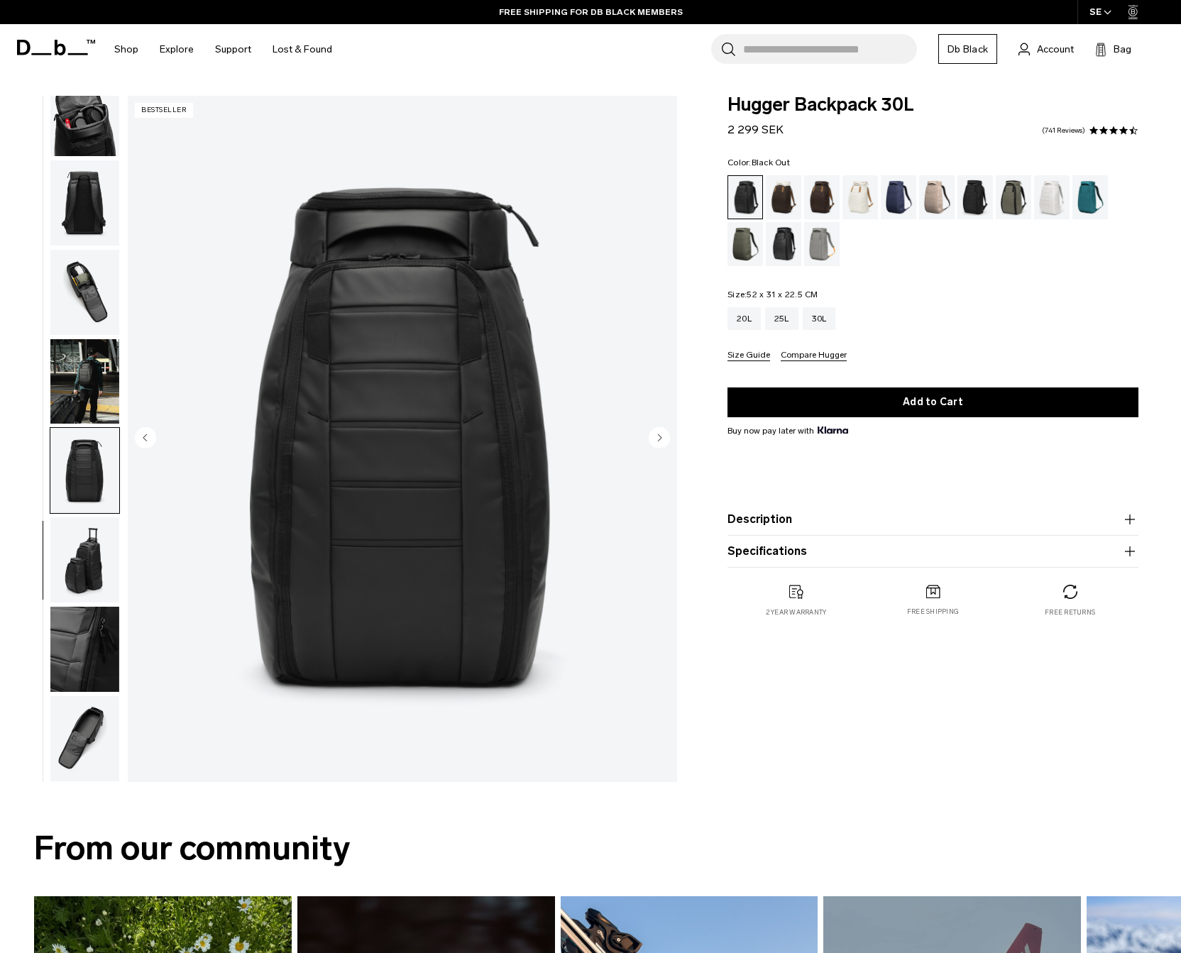
click at [78, 510] on img "button" at bounding box center [84, 470] width 69 height 85
click at [78, 535] on img "button" at bounding box center [84, 559] width 69 height 85
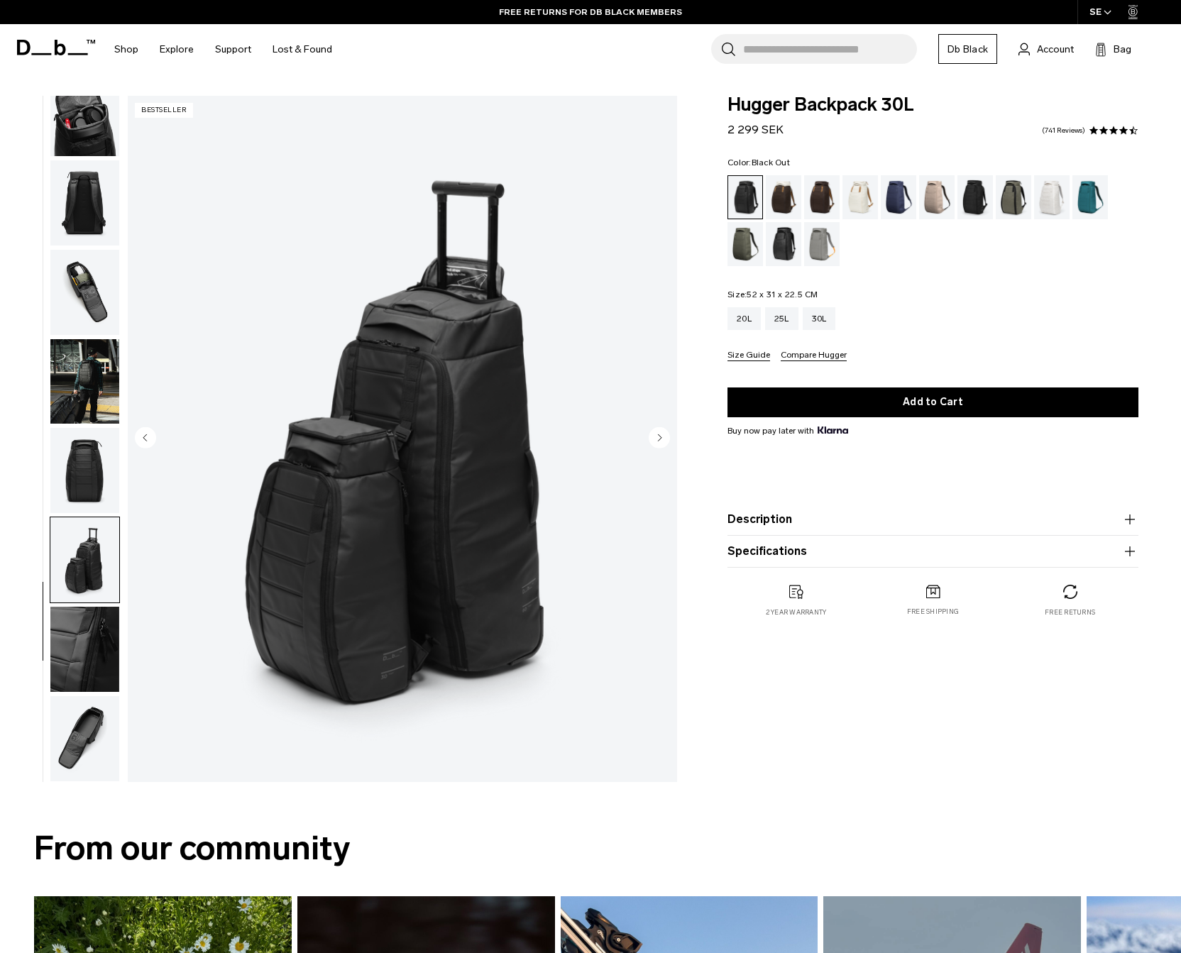
click at [88, 627] on img "button" at bounding box center [84, 649] width 69 height 85
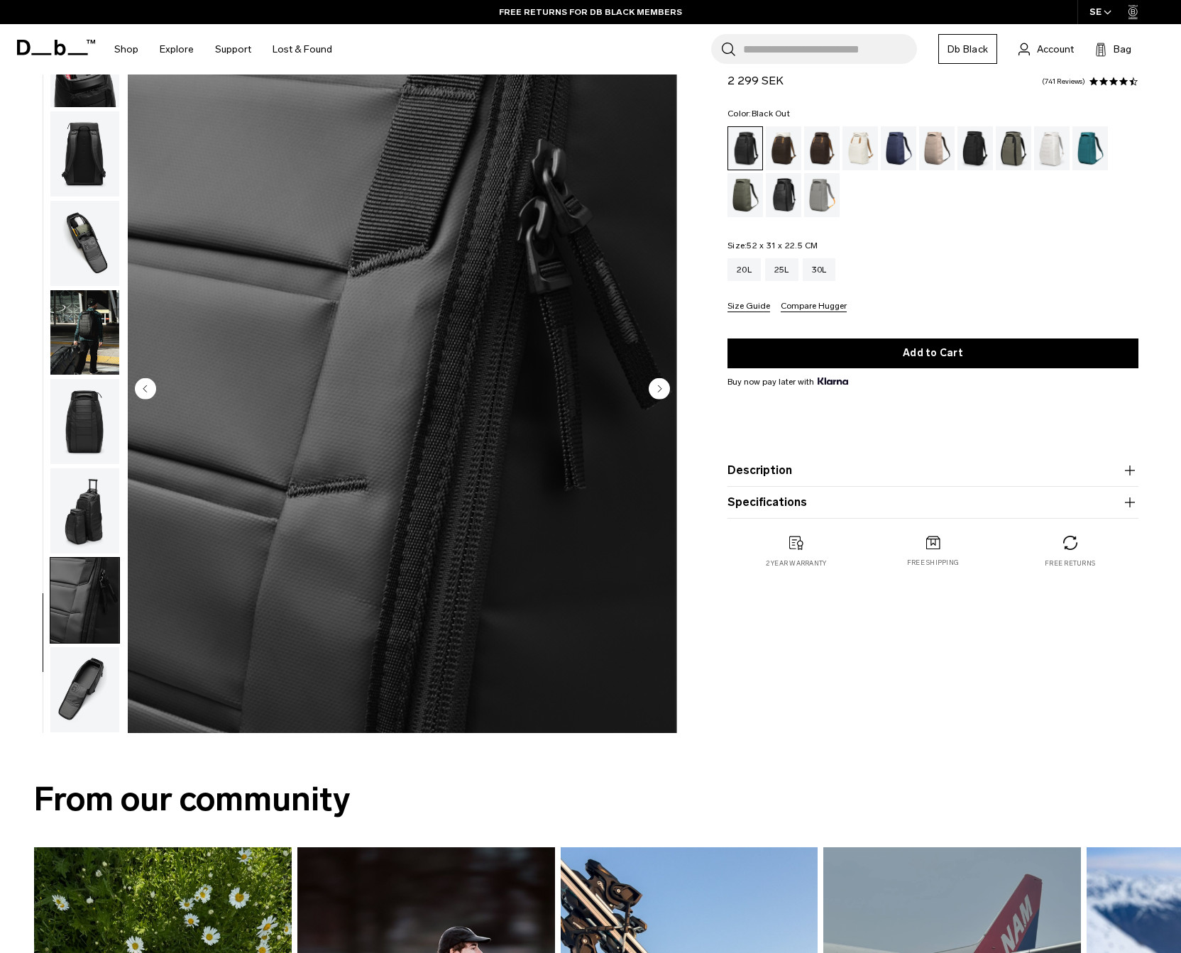
scroll to position [52, 0]
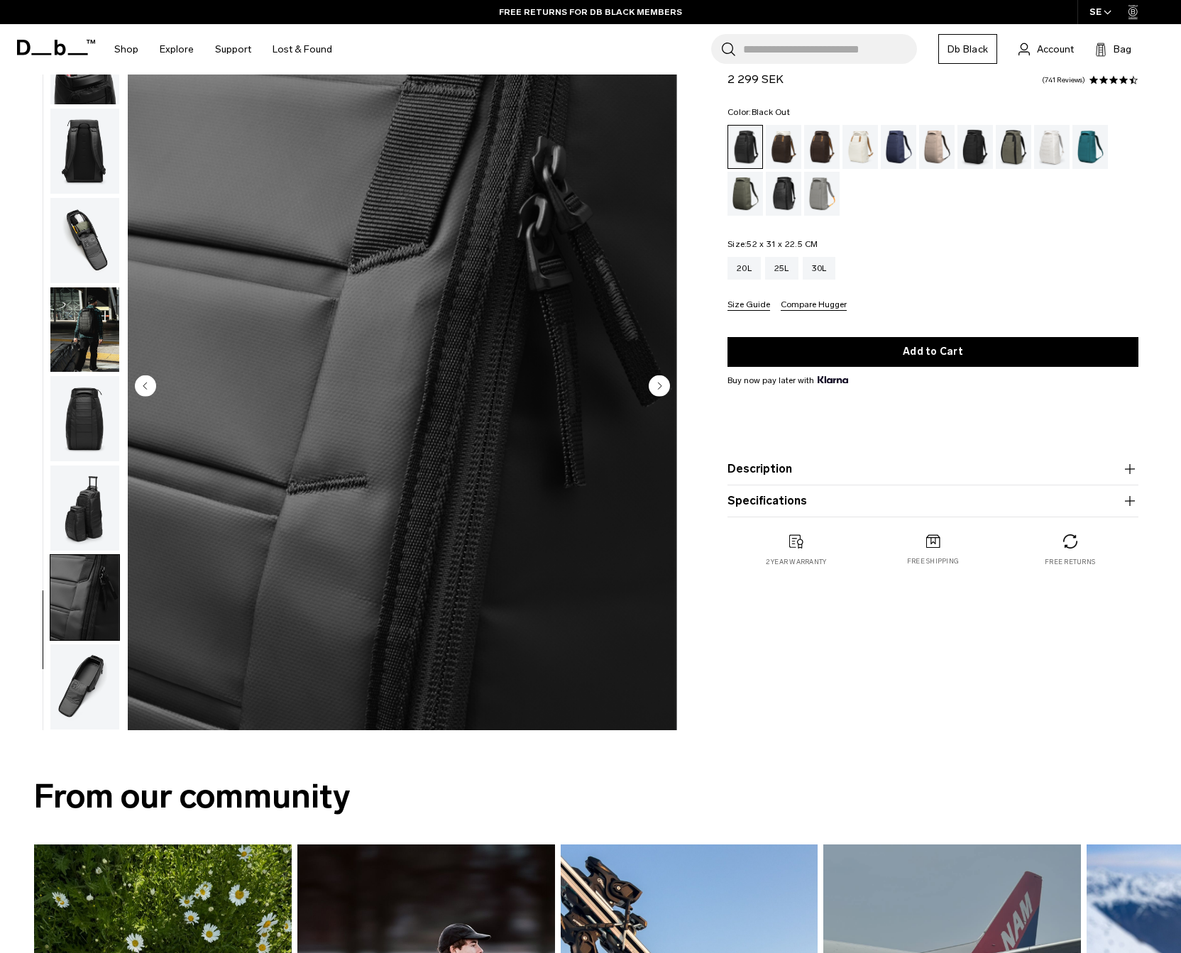
click at [90, 661] on img "button" at bounding box center [84, 686] width 69 height 85
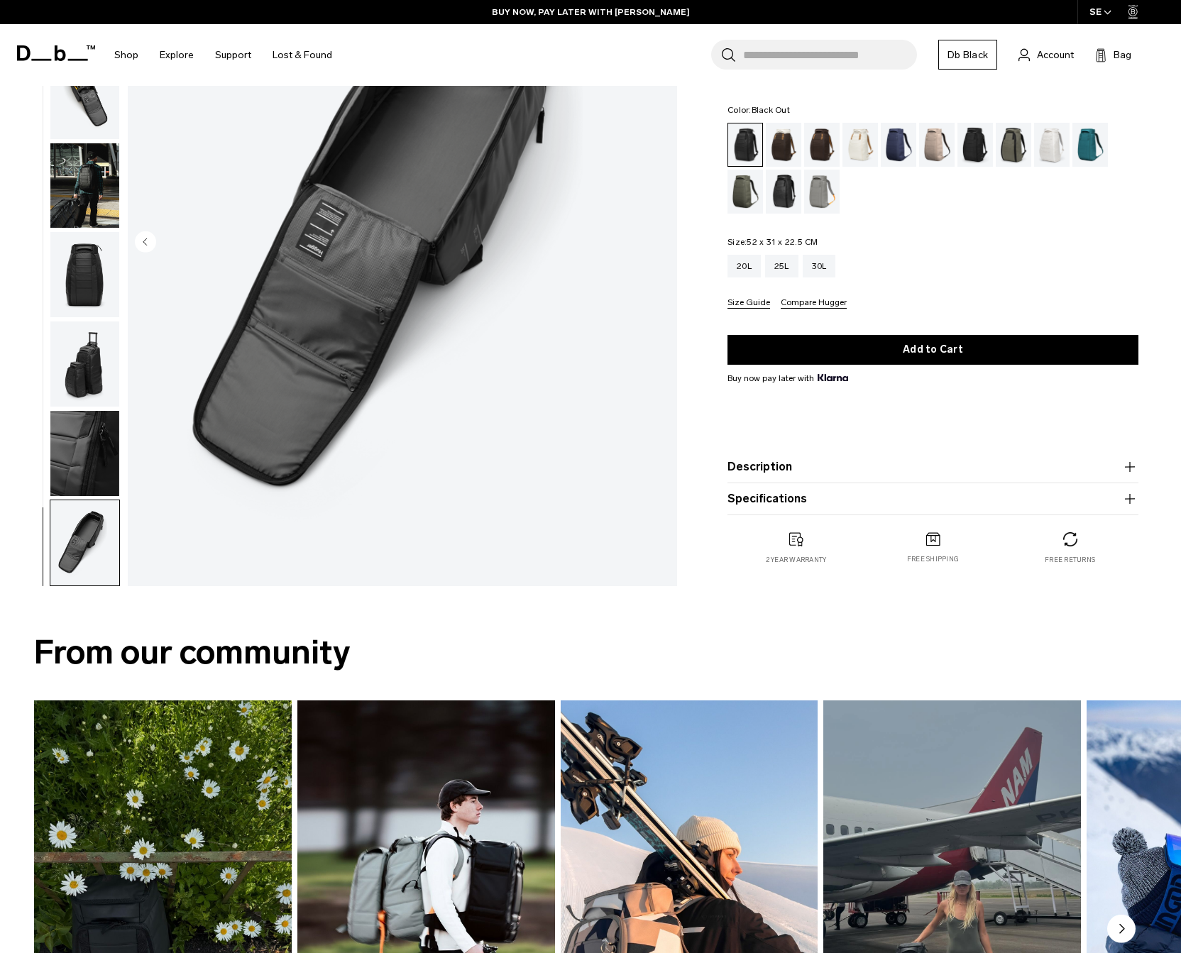
scroll to position [0, 0]
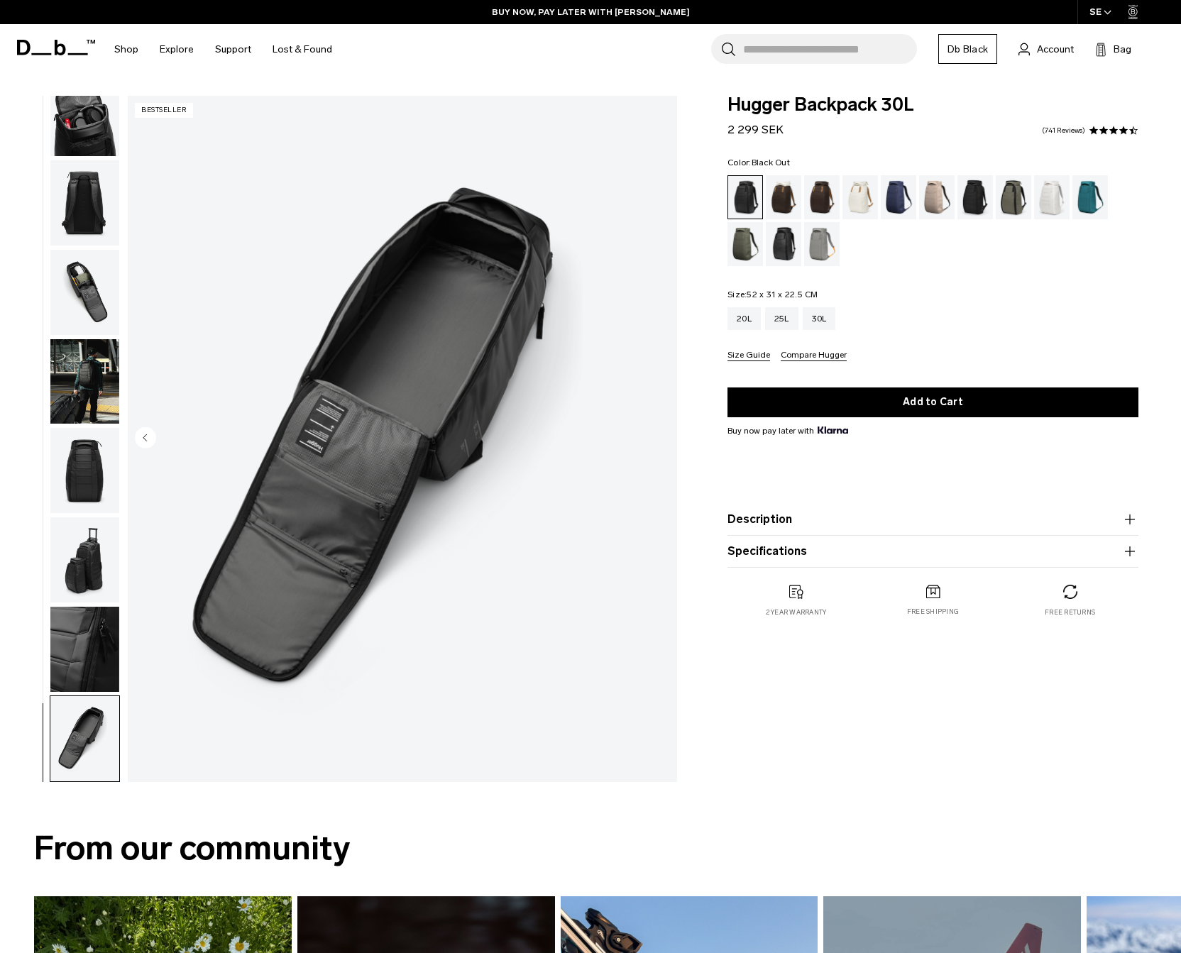
click at [1067, 301] on fieldset "Size: 52 x 31 x 22.5 CM Out of stock 20L 25L 30L Size Guide Compare Hugger" at bounding box center [932, 325] width 411 height 71
click at [785, 197] on div "Cappuccino" at bounding box center [784, 197] width 36 height 44
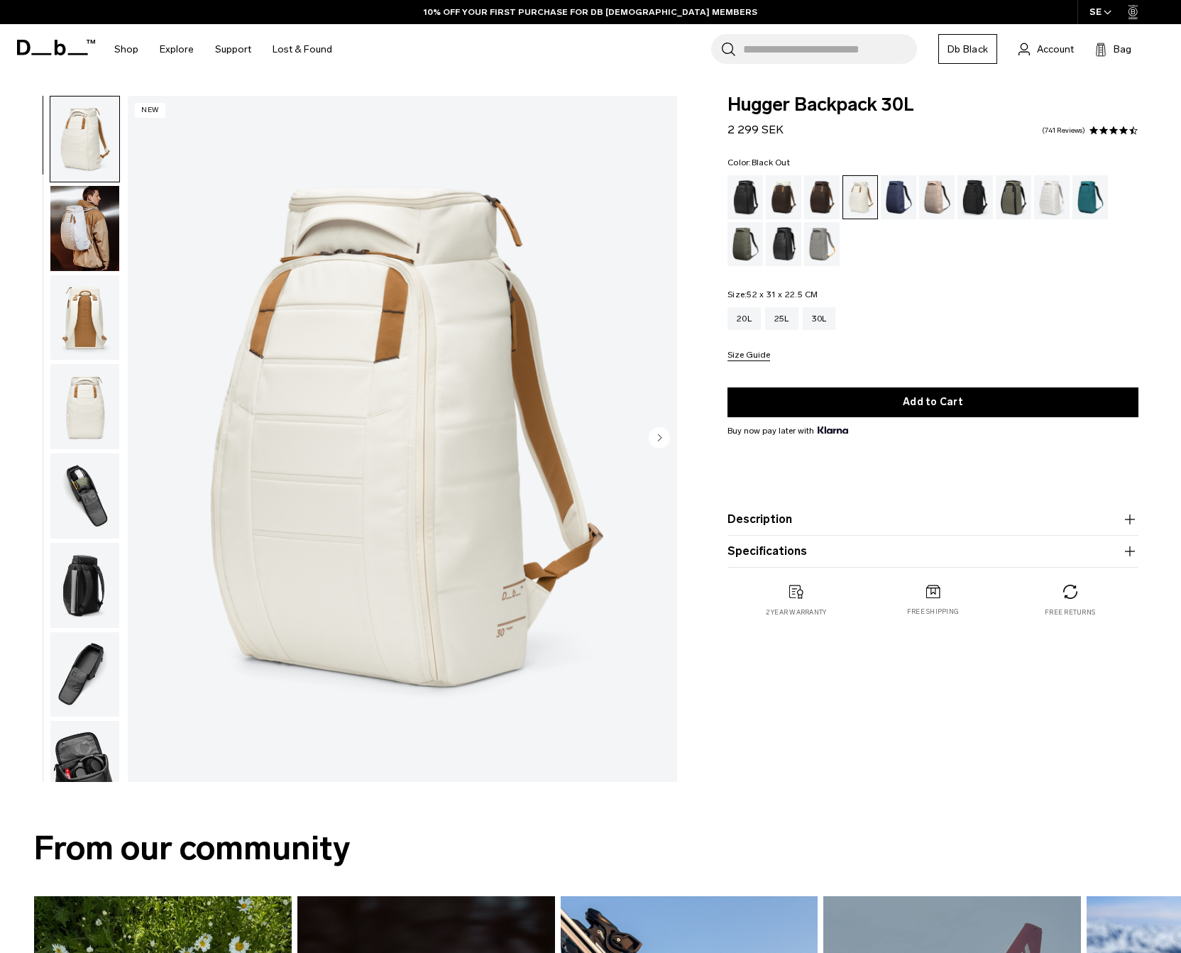
click at [746, 199] on div "Black Out" at bounding box center [745, 197] width 36 height 44
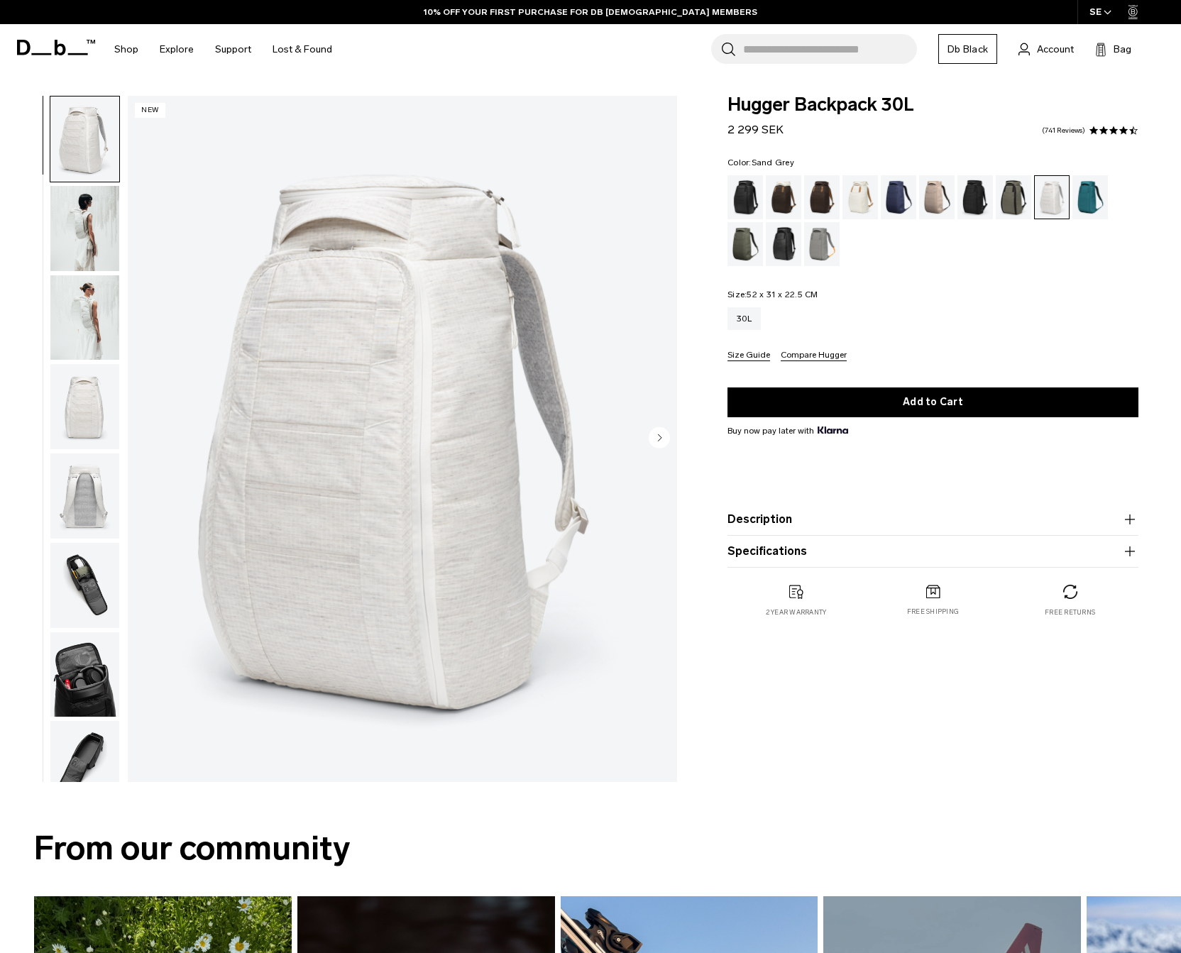
click at [828, 238] on div "Sand Grey" at bounding box center [822, 244] width 36 height 44
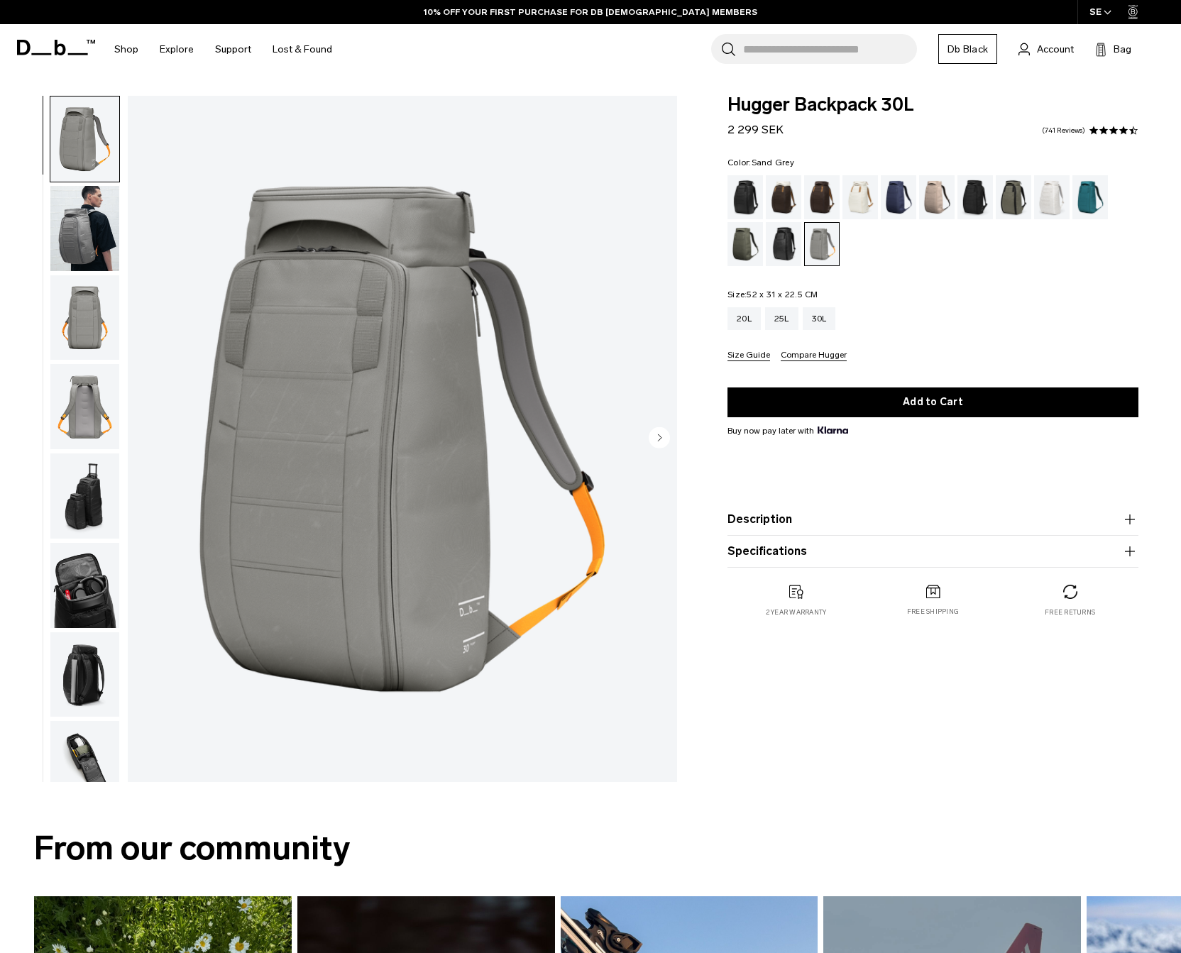
click at [92, 752] on img "button" at bounding box center [84, 763] width 69 height 85
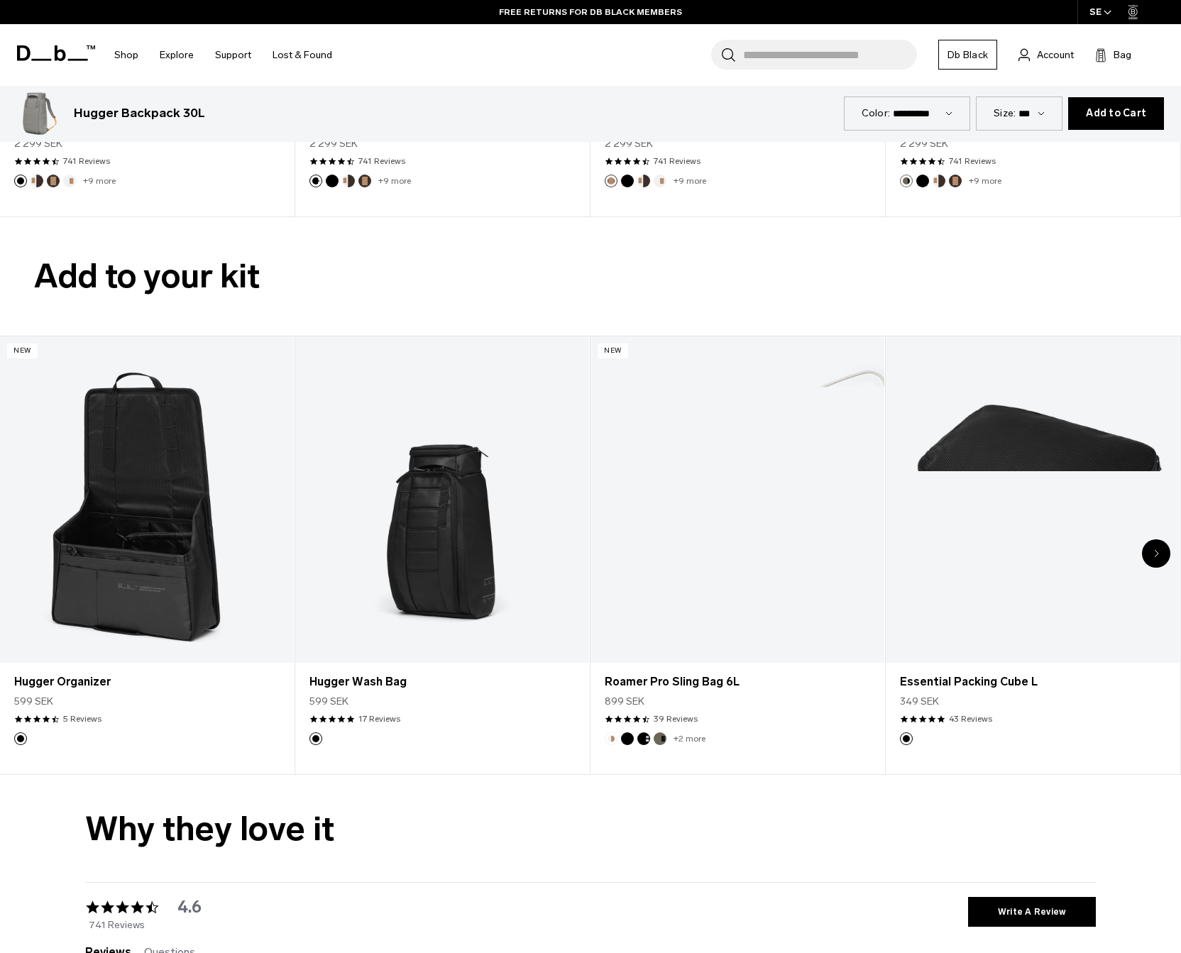
scroll to position [4375, 0]
